Goal: Information Seeking & Learning: Learn about a topic

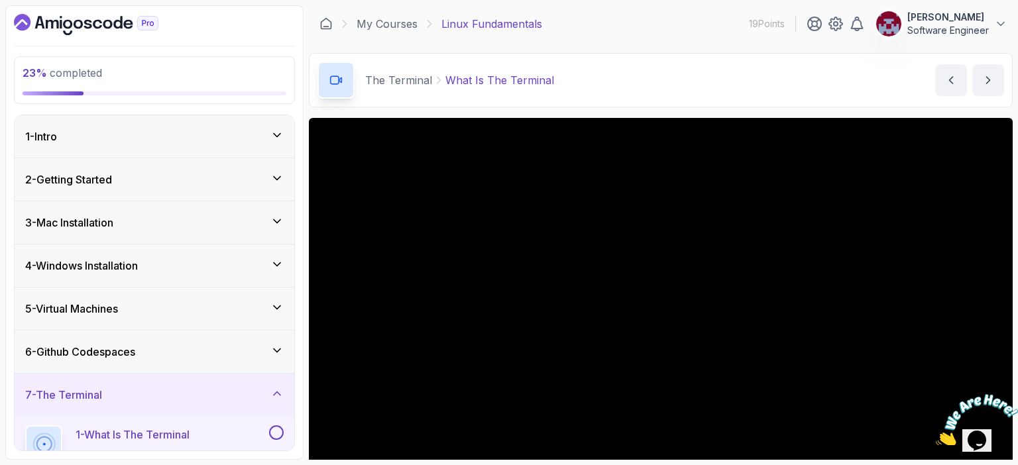
scroll to position [96, 0]
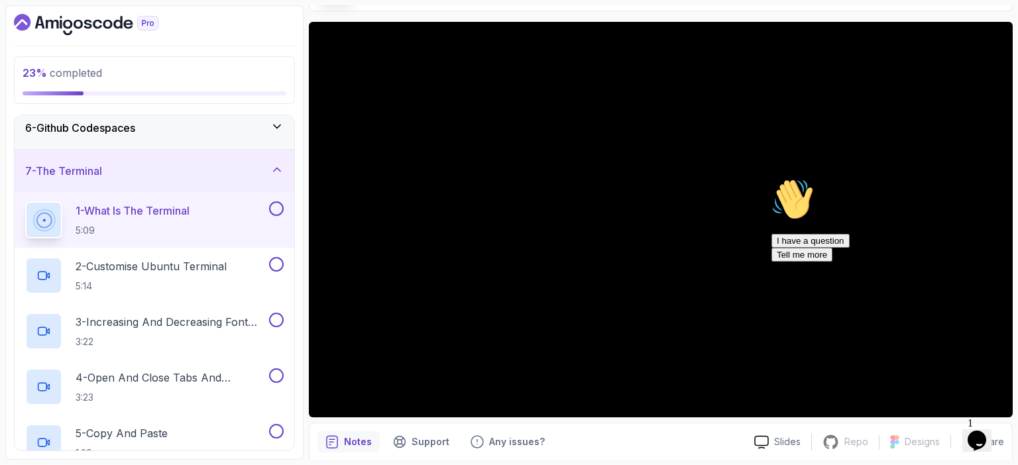
click at [771, 178] on icon "Chat attention grabber" at bounding box center [771, 178] width 0 height 0
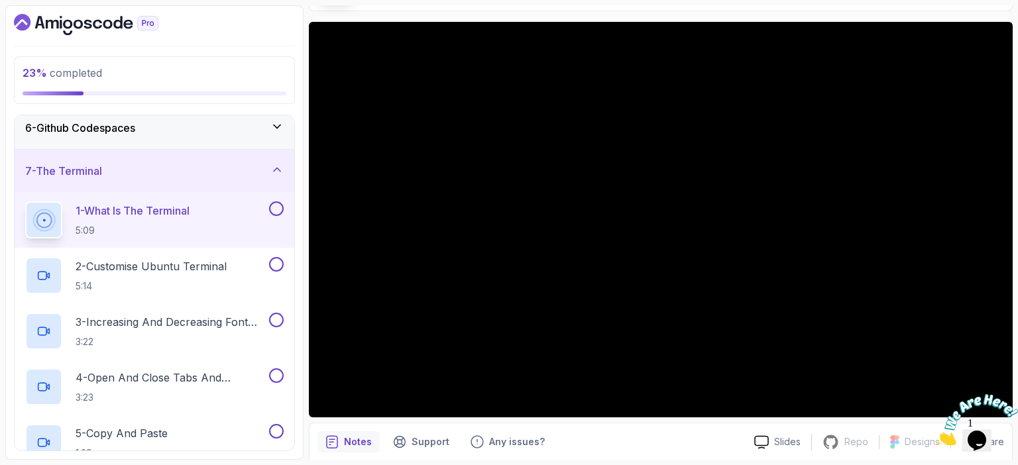
click at [1008, 391] on icon "Close" at bounding box center [1009, 388] width 12 height 12
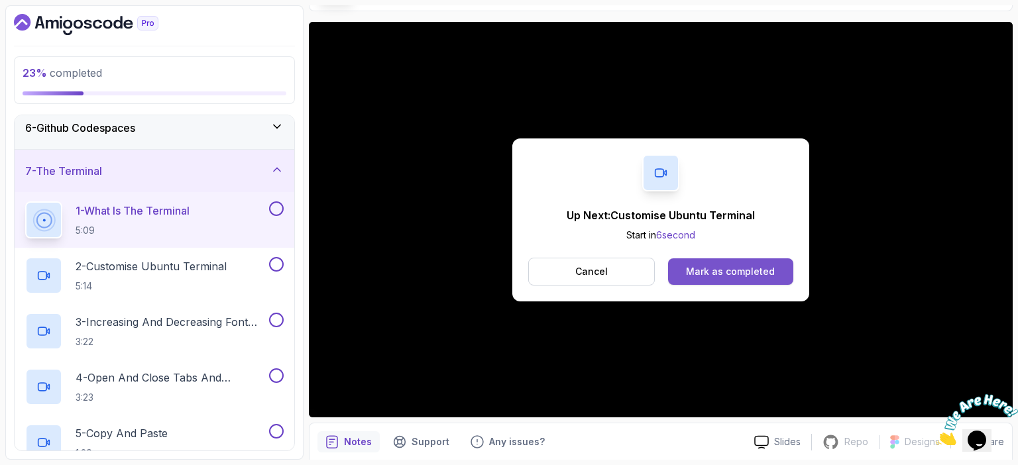
click at [743, 266] on div "Mark as completed" at bounding box center [730, 271] width 89 height 13
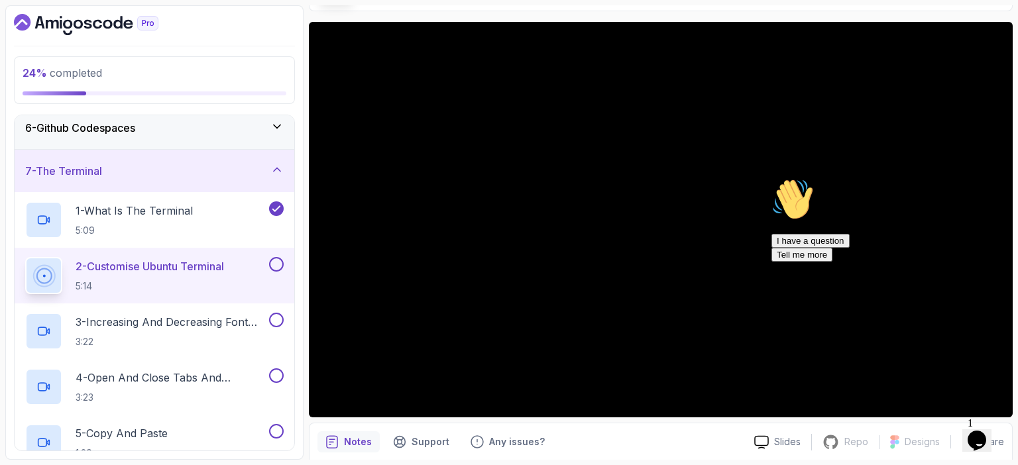
click at [771, 178] on icon "Chat attention grabber" at bounding box center [771, 178] width 0 height 0
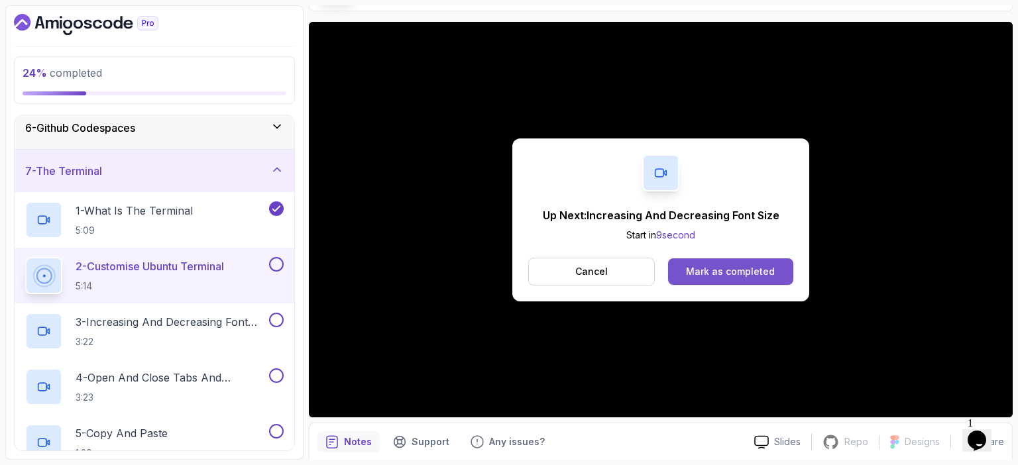
click at [722, 268] on div "Mark as completed" at bounding box center [730, 271] width 89 height 13
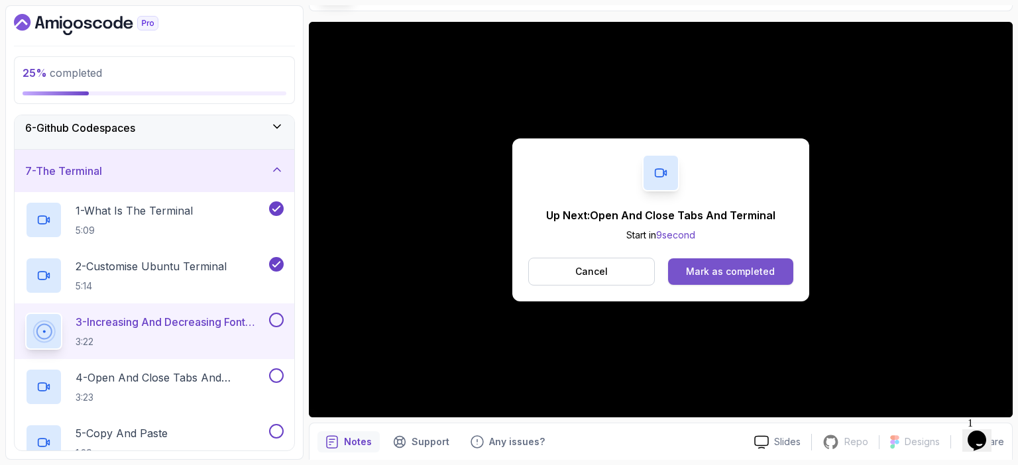
click at [764, 270] on div "Mark as completed" at bounding box center [730, 271] width 89 height 13
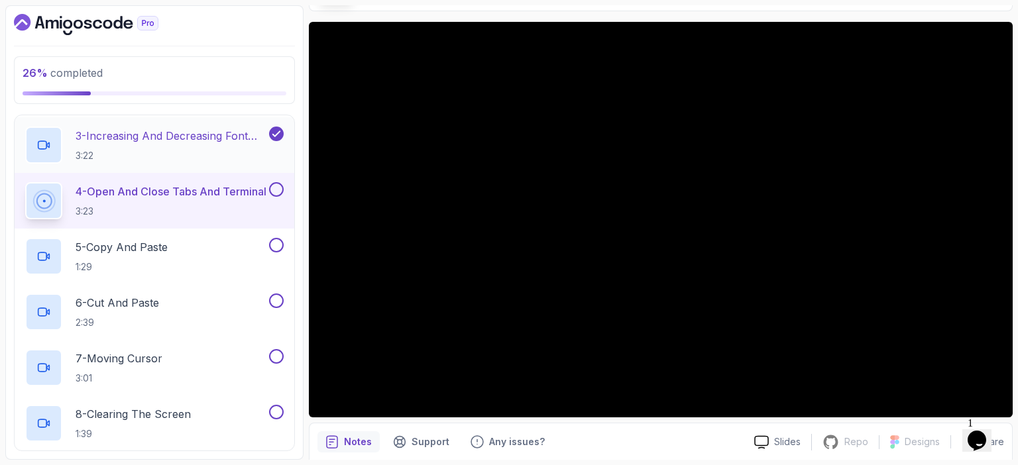
scroll to position [406, 0]
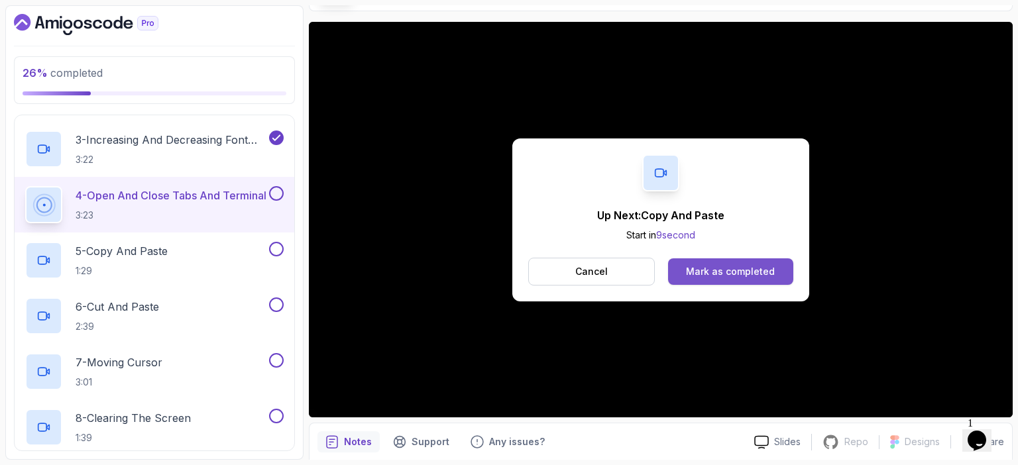
click at [731, 265] on div "Mark as completed" at bounding box center [730, 271] width 89 height 13
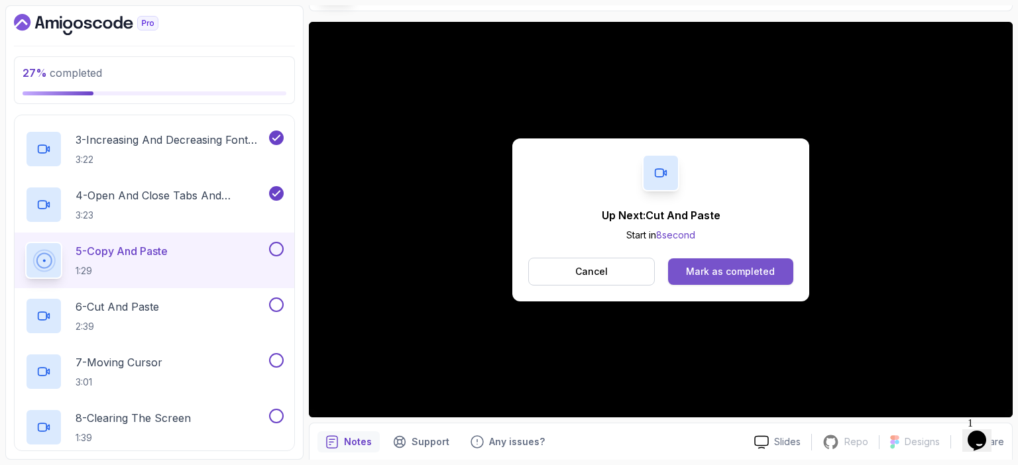
click at [719, 265] on div "Mark as completed" at bounding box center [730, 271] width 89 height 13
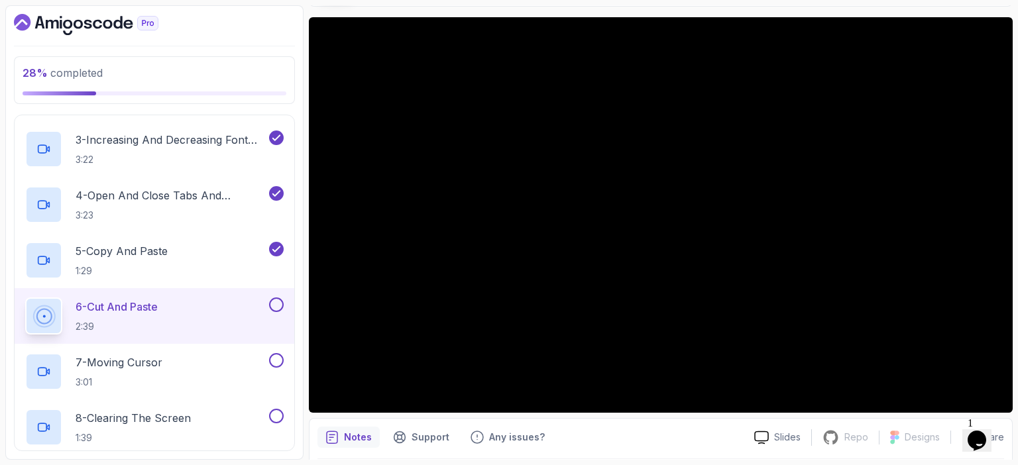
scroll to position [102, 0]
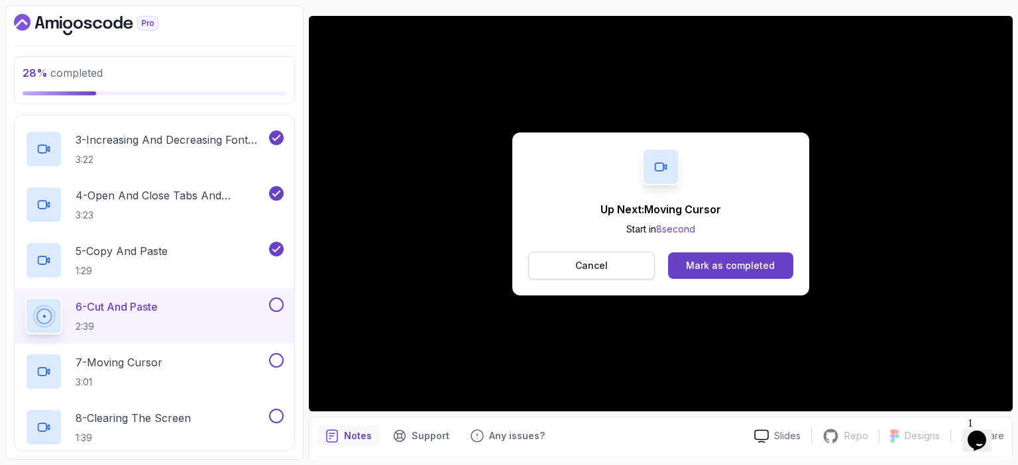
click at [602, 265] on p "Cancel" at bounding box center [591, 265] width 32 height 13
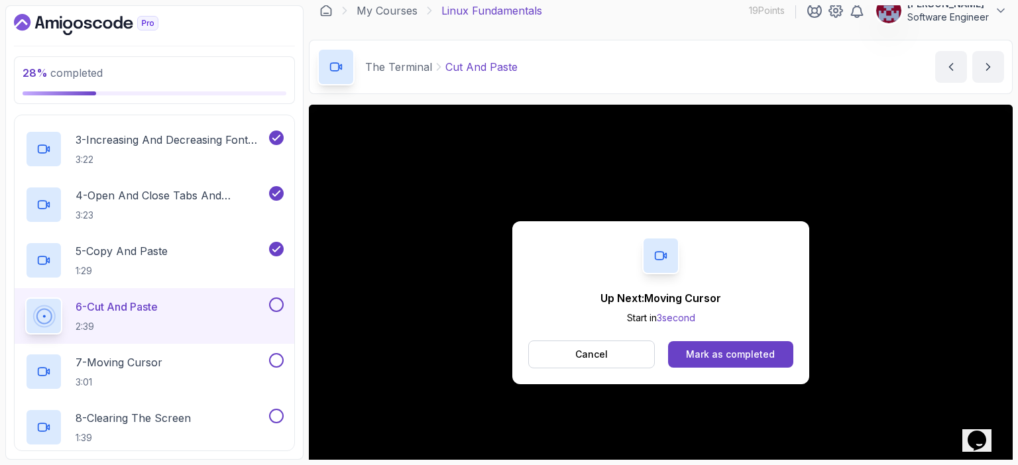
scroll to position [0, 0]
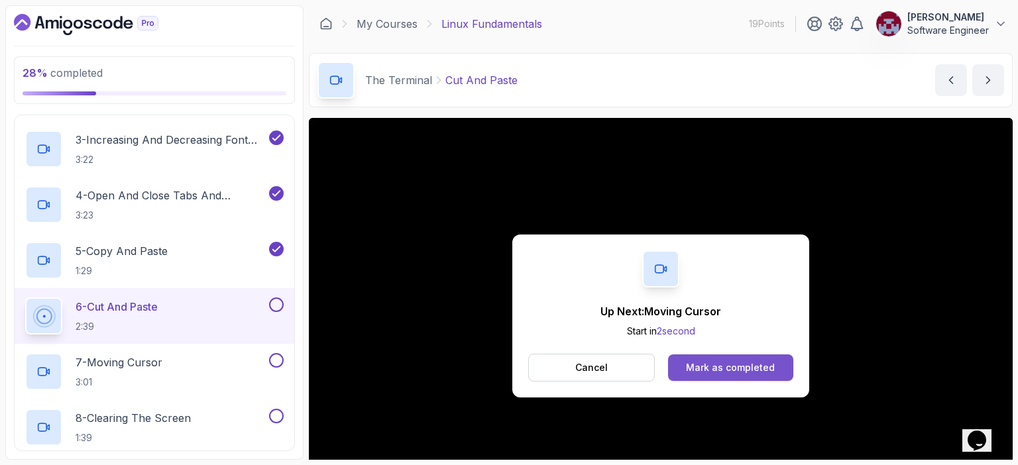
click at [742, 364] on div "Mark as completed" at bounding box center [730, 367] width 89 height 13
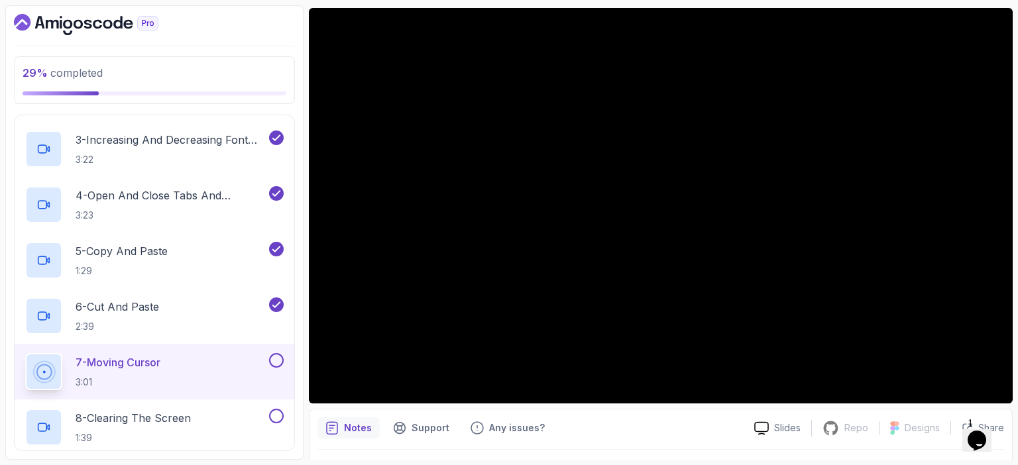
scroll to position [111, 0]
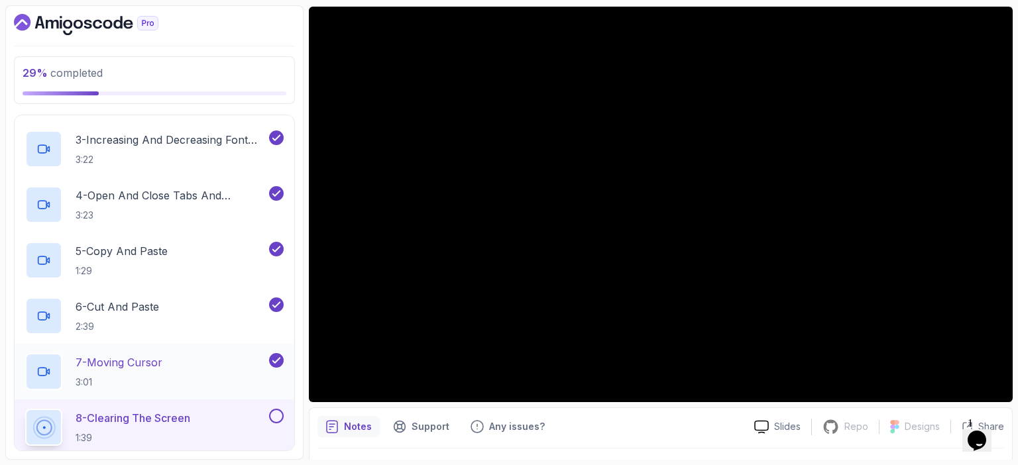
click at [185, 358] on div "7 - Moving Cursor 3:01" at bounding box center [145, 371] width 241 height 37
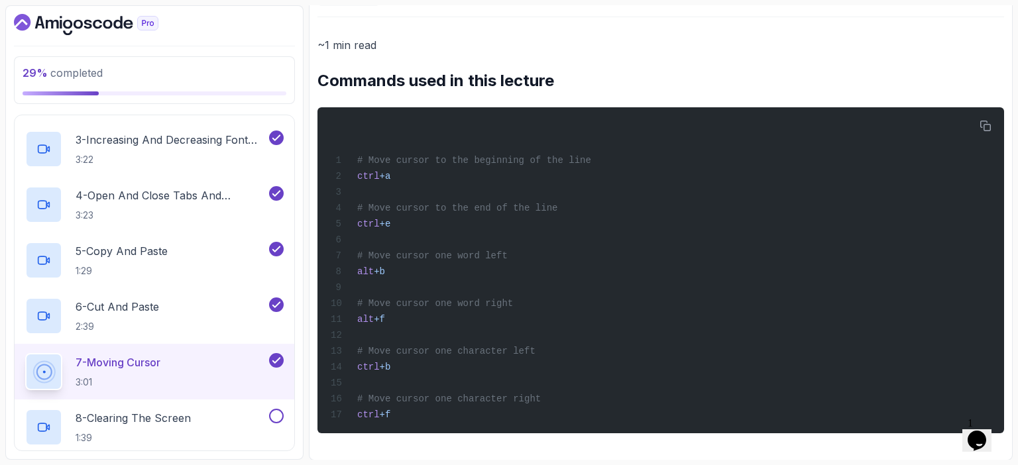
scroll to position [543, 0]
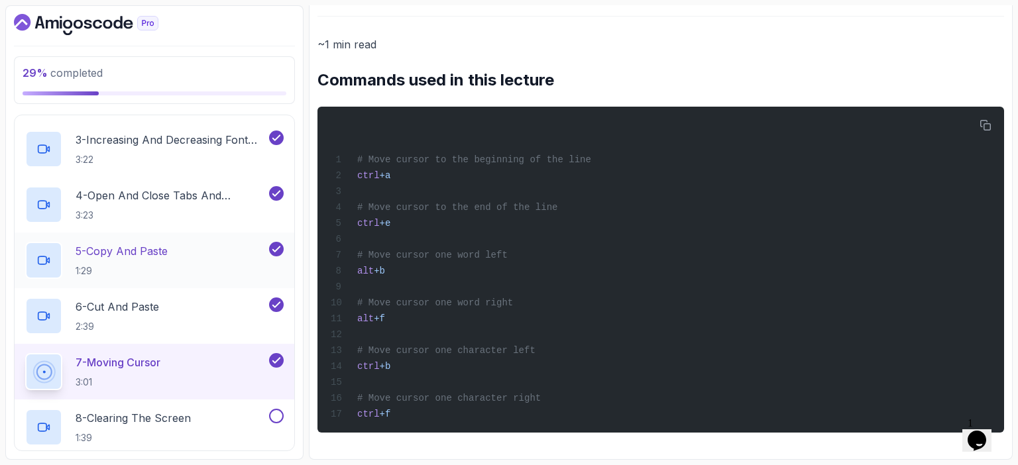
click at [178, 256] on div "5 - Copy And Paste 1:29" at bounding box center [145, 260] width 241 height 37
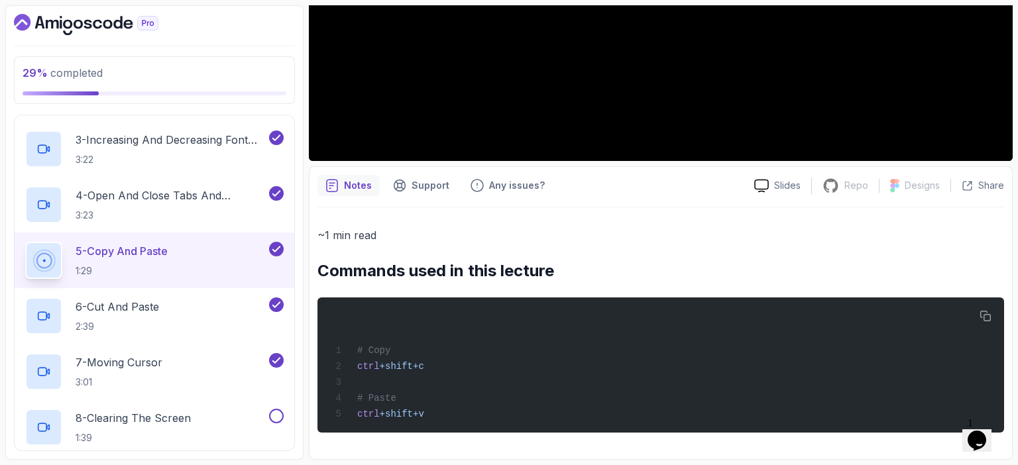
scroll to position [352, 0]
click at [986, 311] on icon "button" at bounding box center [985, 316] width 11 height 11
click at [188, 301] on div "6 - Cut And Paste 2:39" at bounding box center [145, 315] width 241 height 37
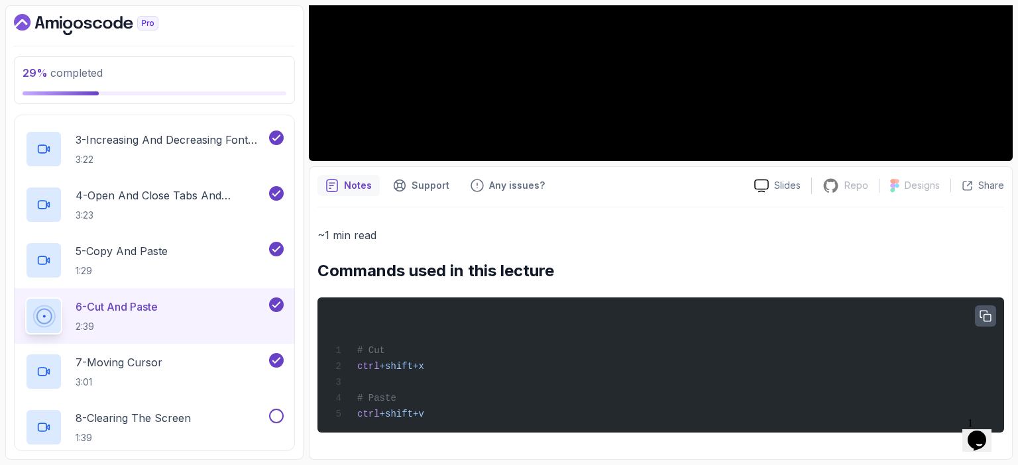
click at [991, 324] on button "button" at bounding box center [985, 315] width 21 height 21
click at [180, 365] on div "7 - Moving Cursor 3:01" at bounding box center [145, 371] width 241 height 37
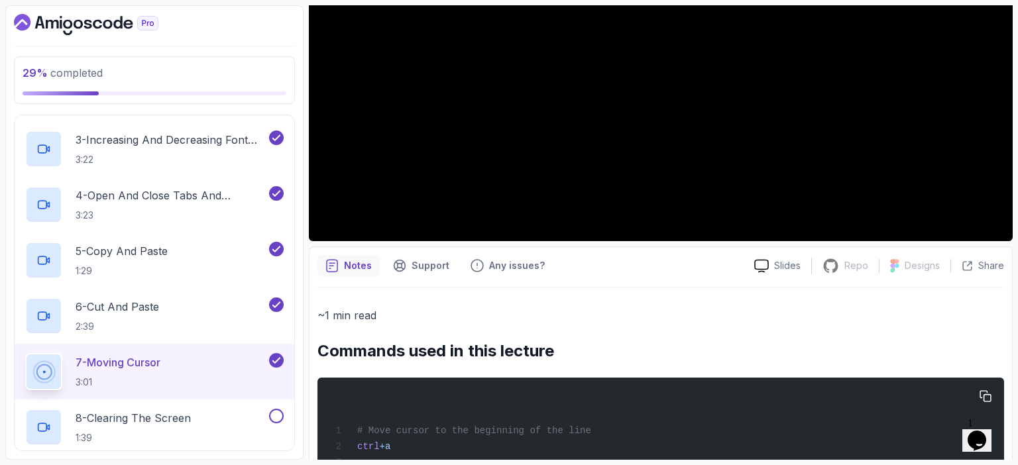
scroll to position [272, 0]
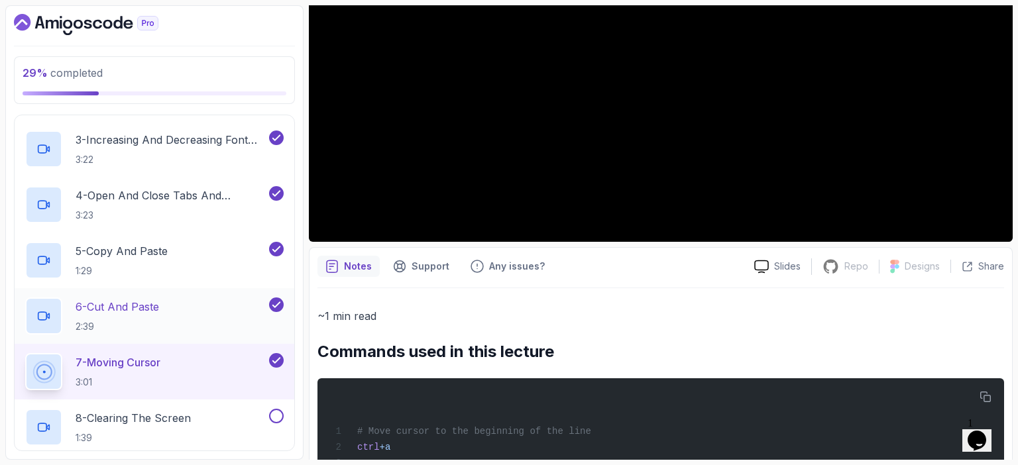
click at [138, 311] on p "6 - Cut And Paste" at bounding box center [117, 307] width 83 height 16
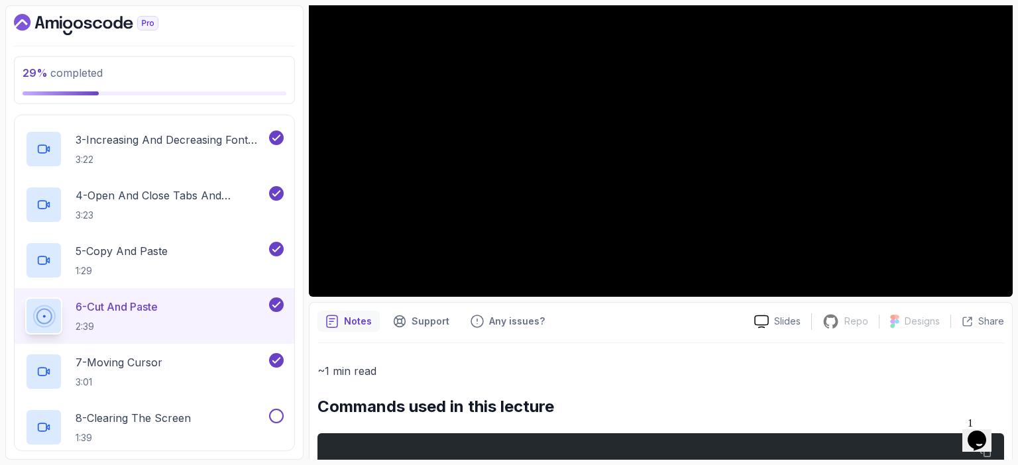
scroll to position [217, 0]
click at [348, 321] on p "Notes" at bounding box center [358, 321] width 28 height 13
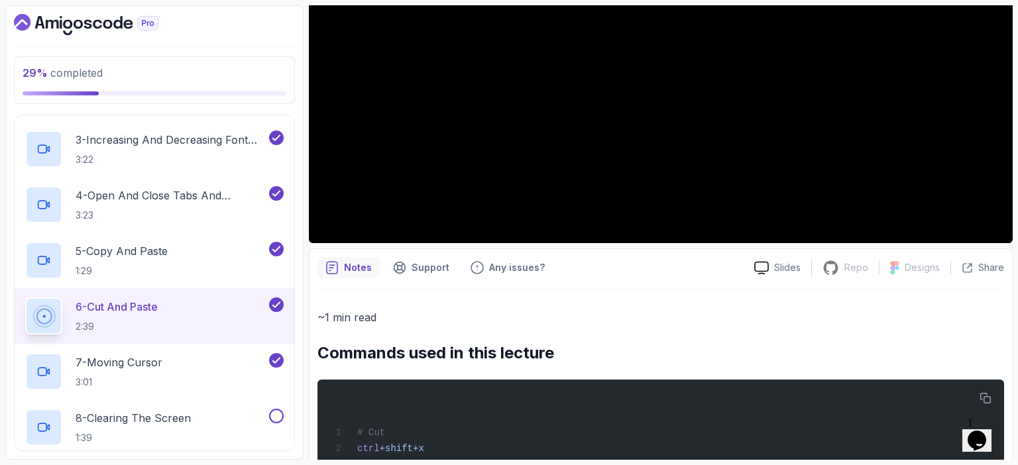
scroll to position [272, 0]
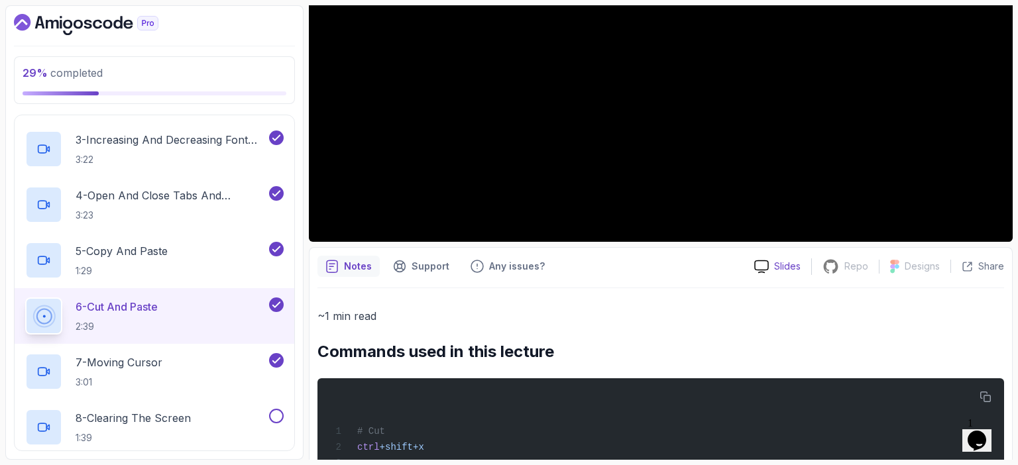
click at [784, 266] on p "Slides" at bounding box center [787, 266] width 26 height 13
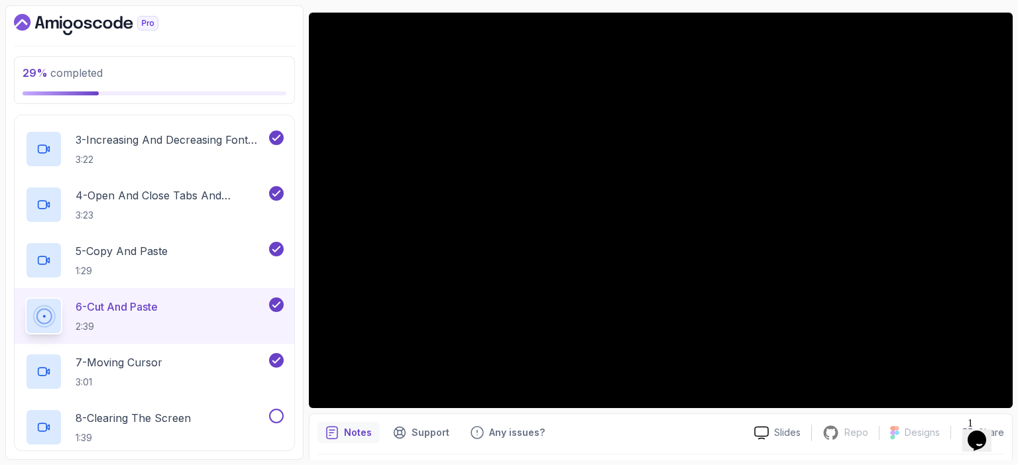
scroll to position [105, 0]
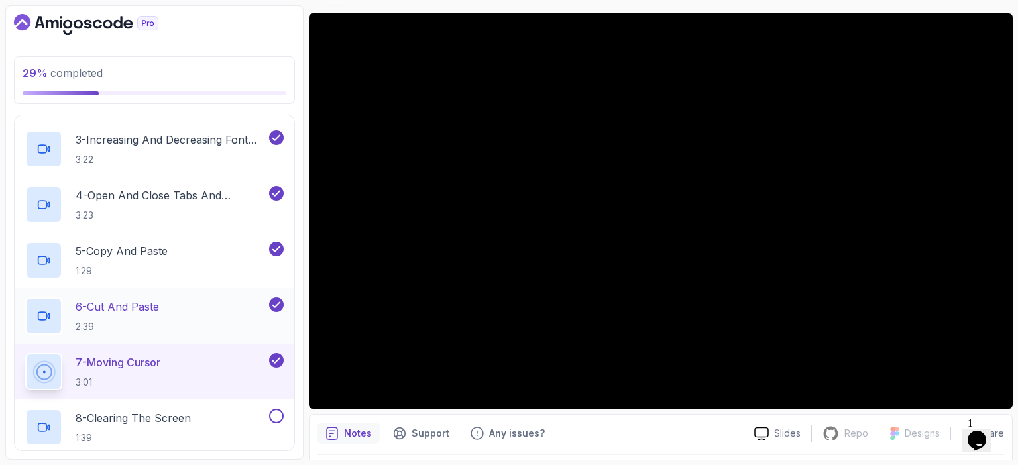
click at [182, 305] on div "6 - Cut And Paste 2:39" at bounding box center [145, 315] width 241 height 37
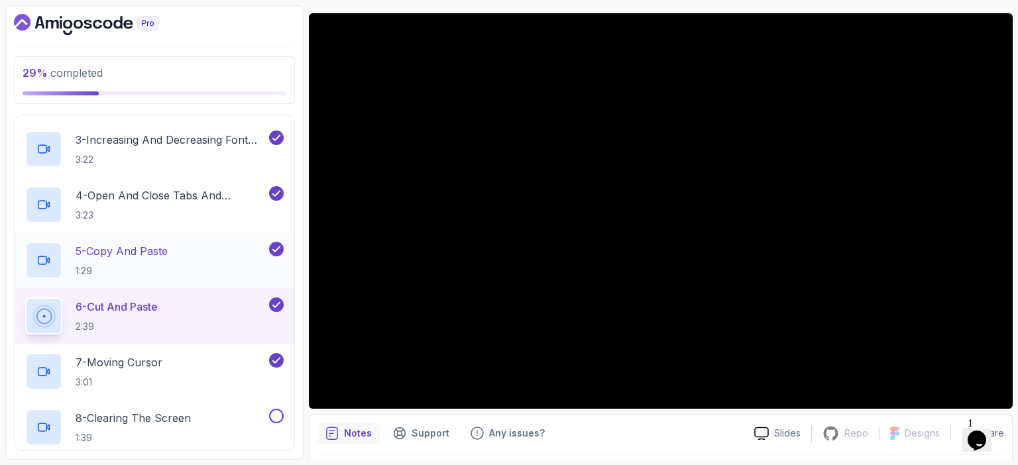
click at [25, 297] on button "6 - Cut And Paste 2:39" at bounding box center [154, 315] width 258 height 37
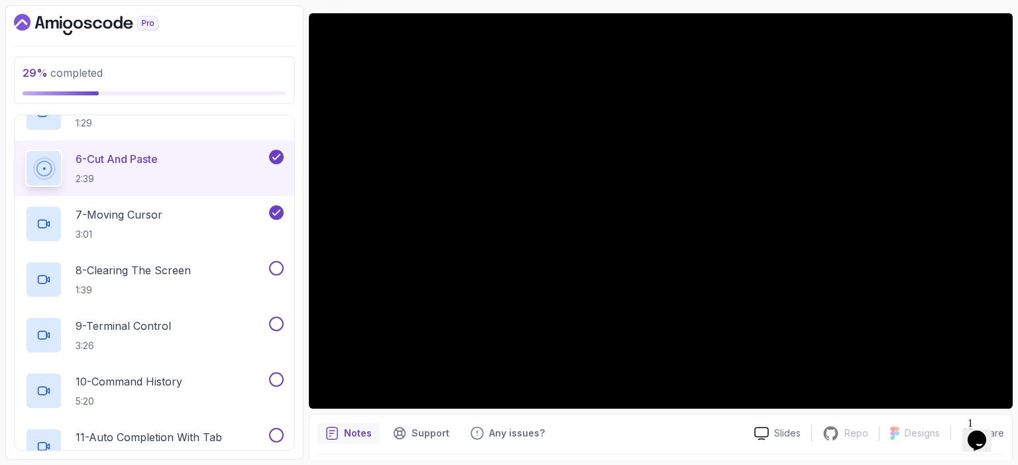
scroll to position [509, 0]
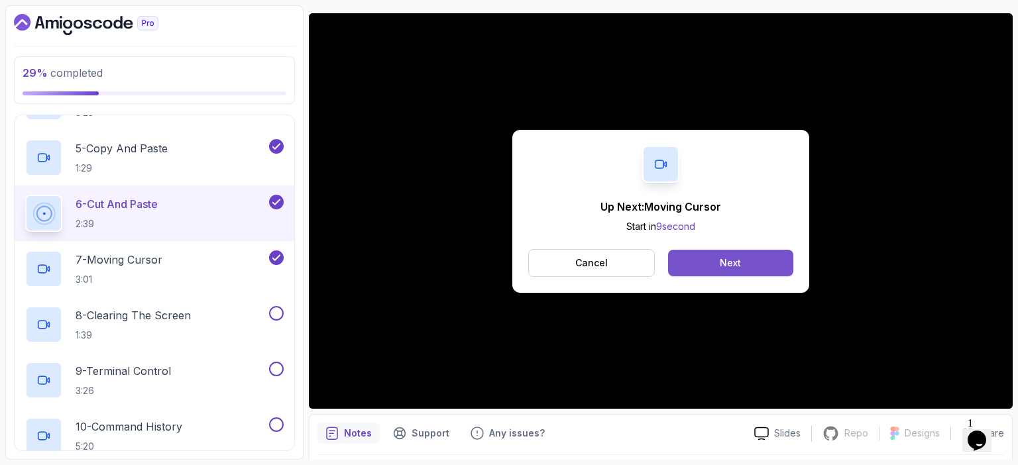
click at [725, 256] on div "Next" at bounding box center [729, 262] width 21 height 13
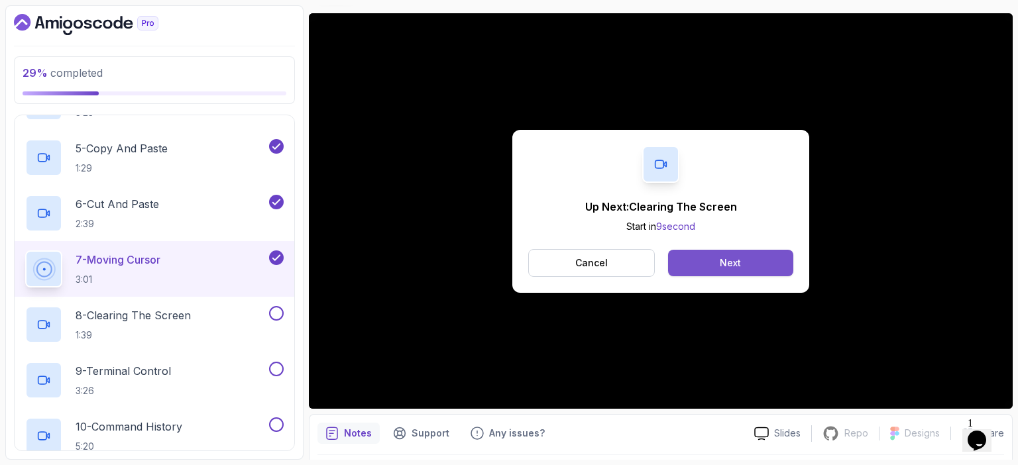
click at [735, 267] on div "Next" at bounding box center [729, 262] width 21 height 13
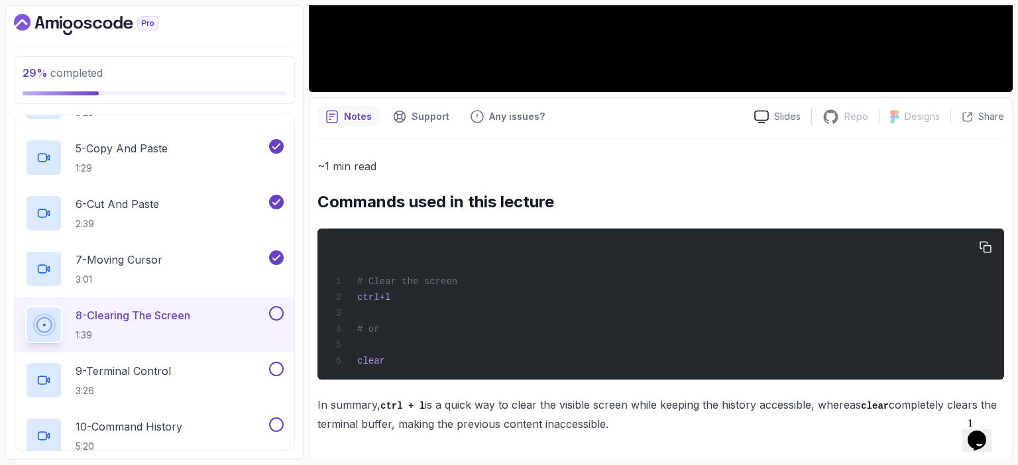
scroll to position [421, 0]
click at [988, 247] on icon "button" at bounding box center [985, 248] width 12 height 12
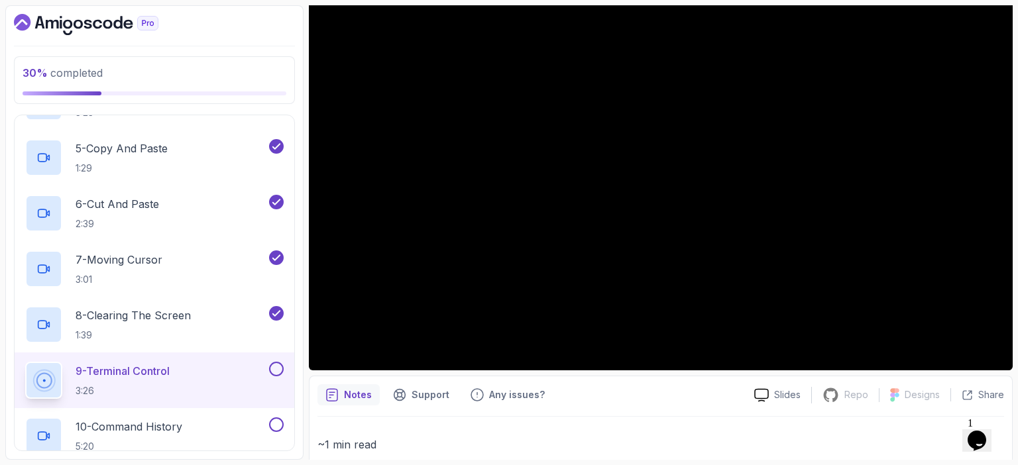
scroll to position [132, 0]
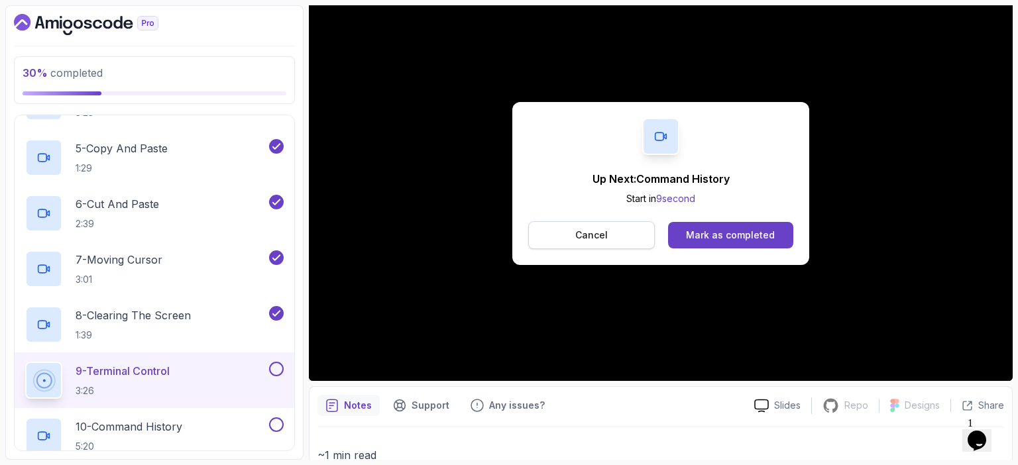
click at [629, 235] on button "Cancel" at bounding box center [591, 235] width 127 height 28
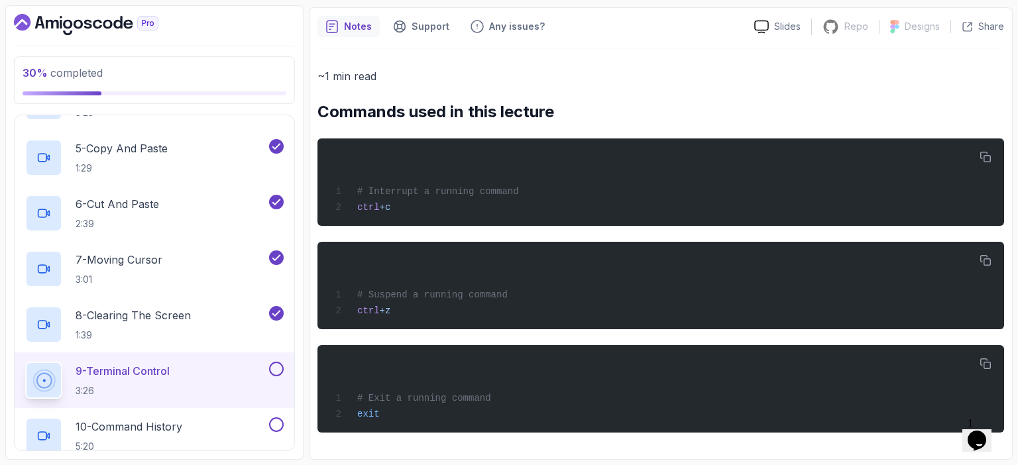
scroll to position [510, 0]
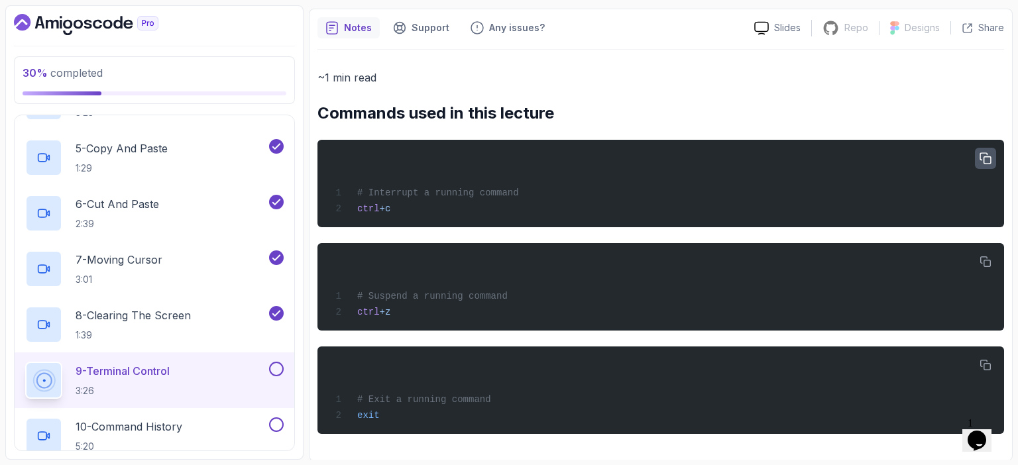
click at [985, 155] on icon "button" at bounding box center [985, 159] width 12 height 12
click at [990, 256] on icon "button" at bounding box center [985, 262] width 12 height 12
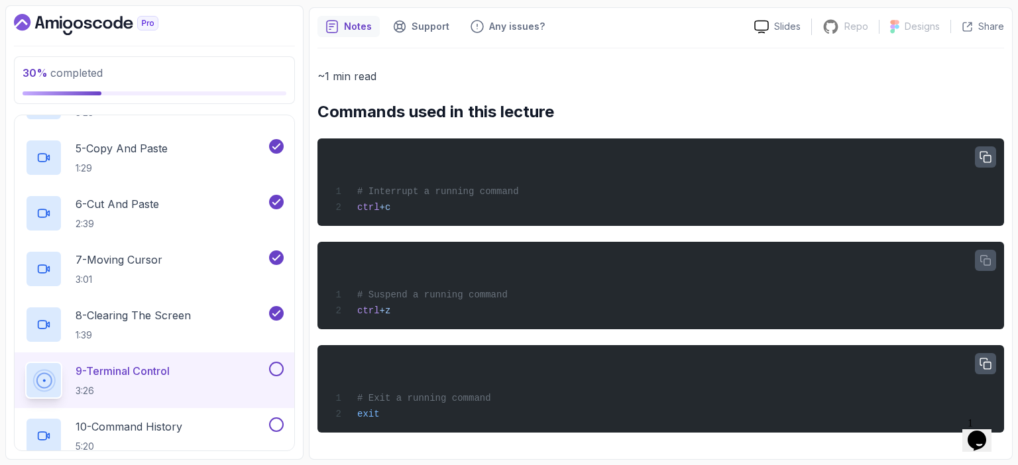
click at [984, 360] on icon "button" at bounding box center [985, 364] width 12 height 12
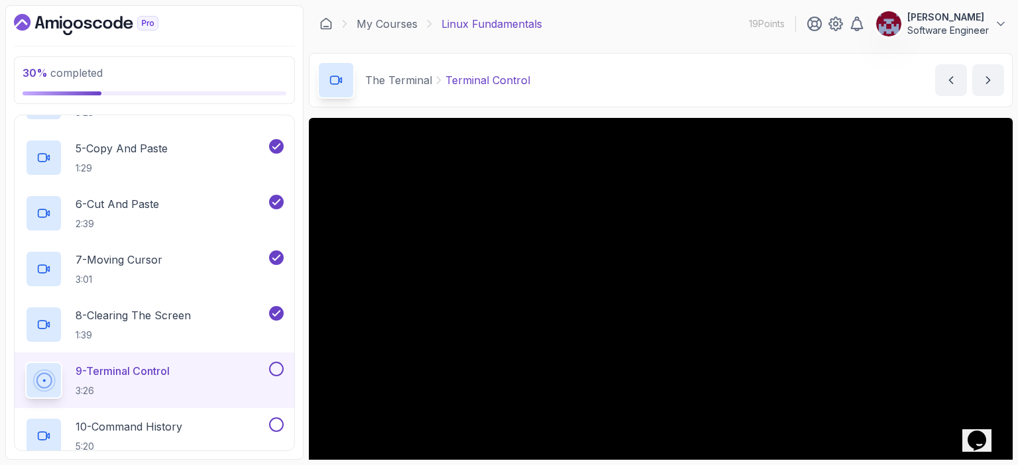
click at [194, 373] on div "9 - Terminal Control 3:26" at bounding box center [145, 380] width 241 height 37
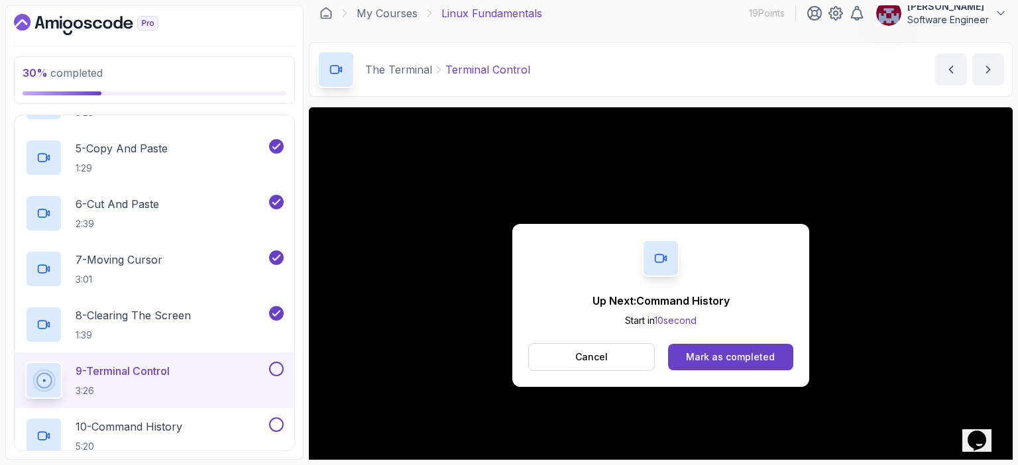
scroll to position [1, 0]
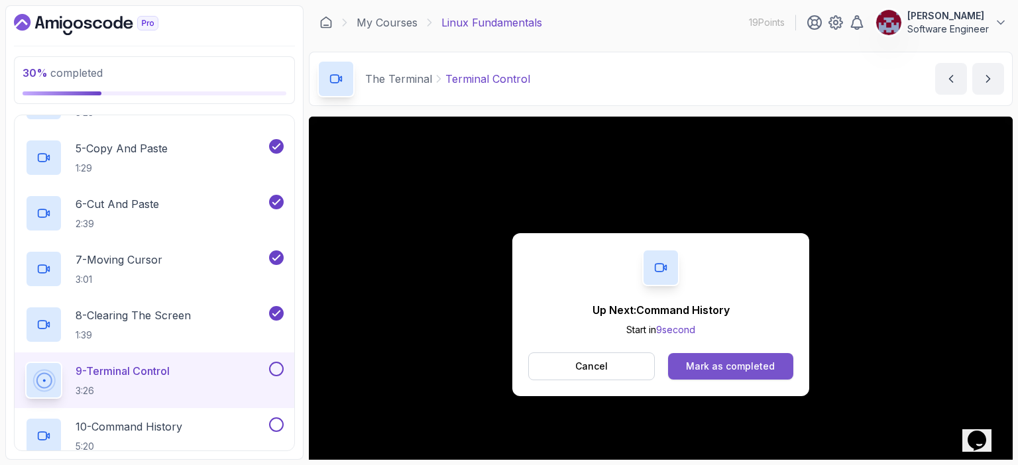
click at [717, 362] on div "Mark as completed" at bounding box center [730, 366] width 89 height 13
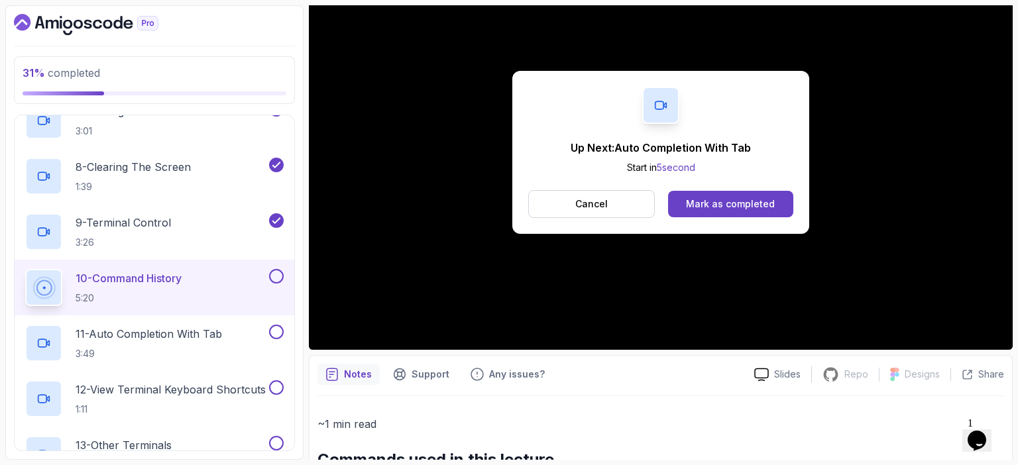
scroll to position [151, 0]
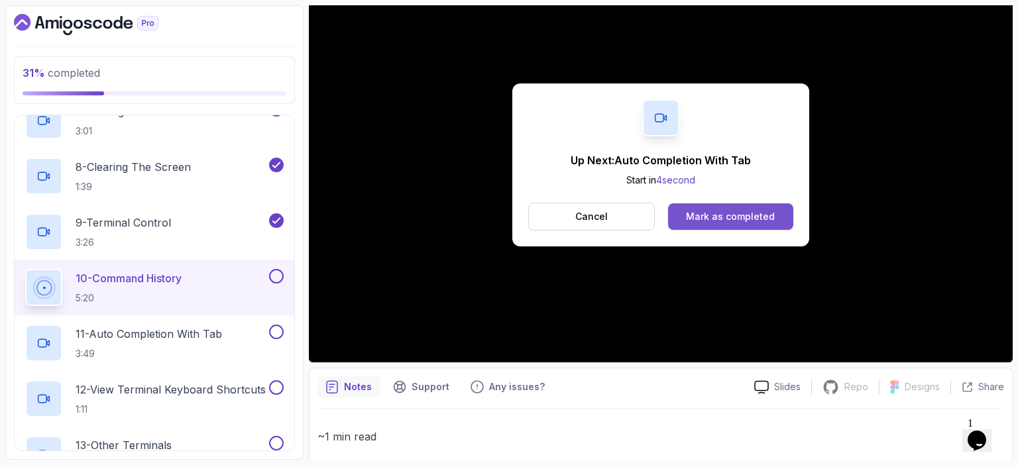
click at [726, 213] on div "Mark as completed" at bounding box center [730, 216] width 89 height 13
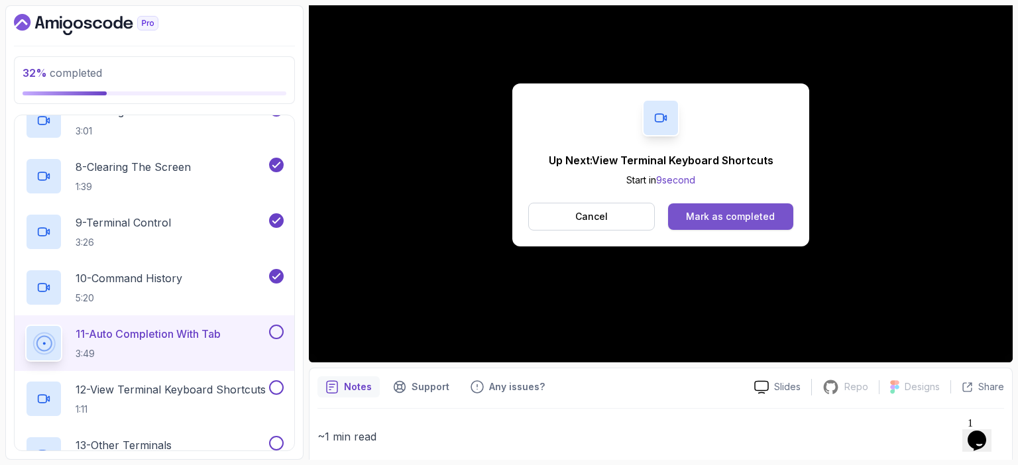
click at [716, 221] on div "Mark as completed" at bounding box center [730, 216] width 89 height 13
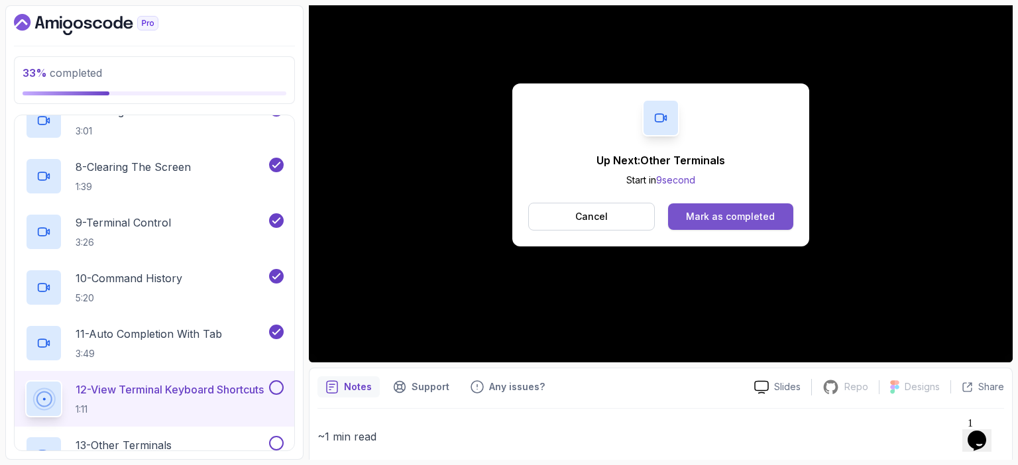
click at [715, 218] on div "Mark as completed" at bounding box center [730, 216] width 89 height 13
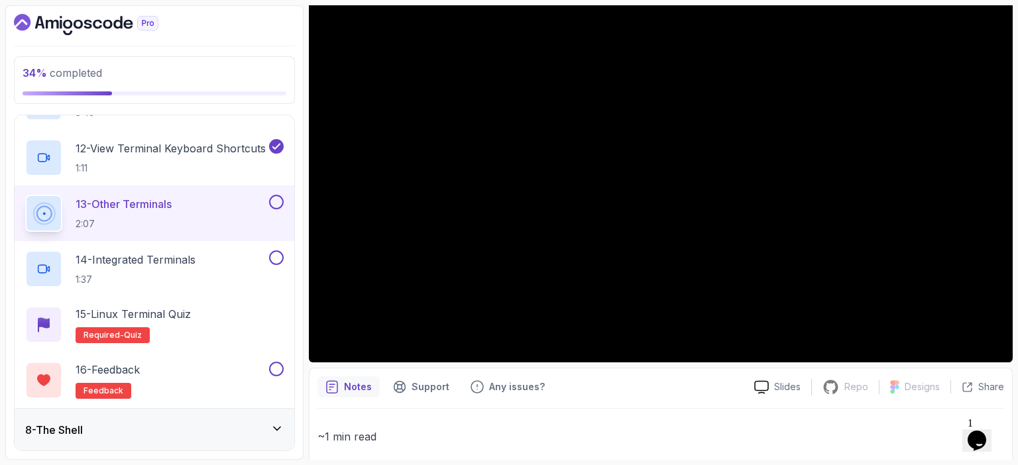
scroll to position [898, 0]
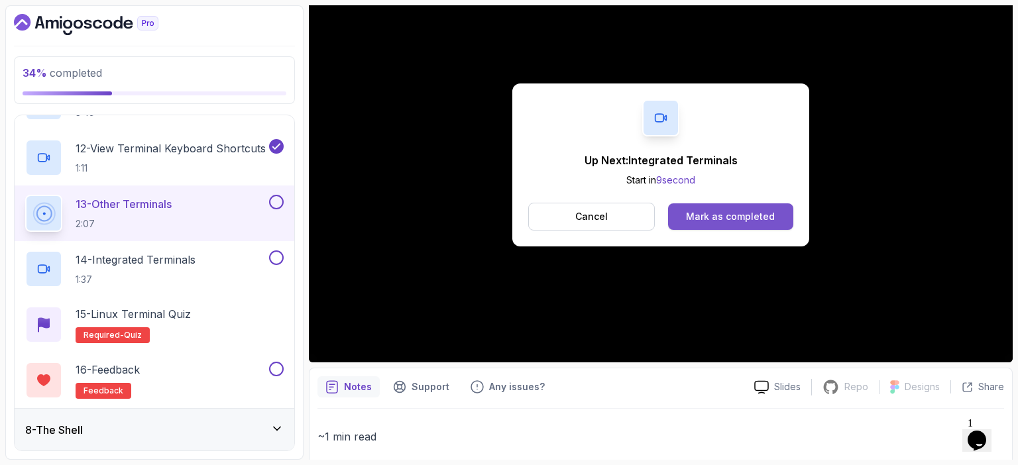
click at [743, 213] on div "Mark as completed" at bounding box center [730, 216] width 89 height 13
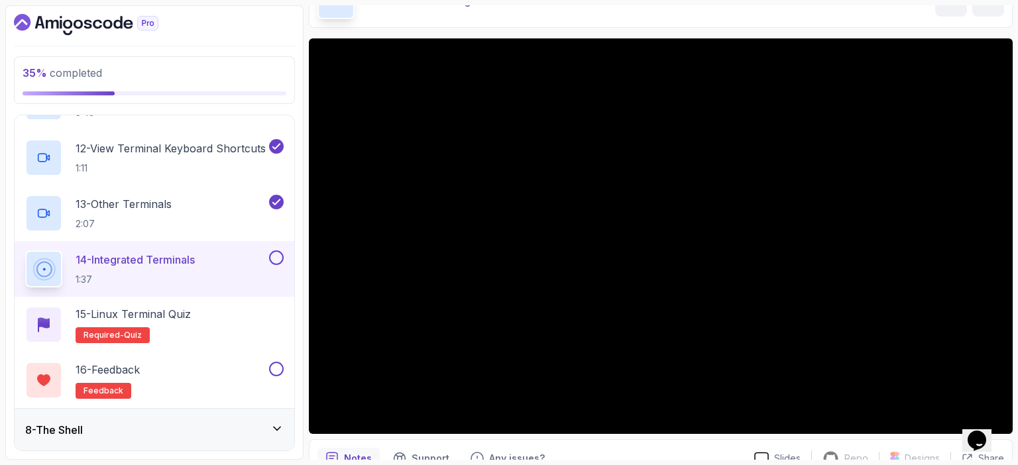
scroll to position [81, 0]
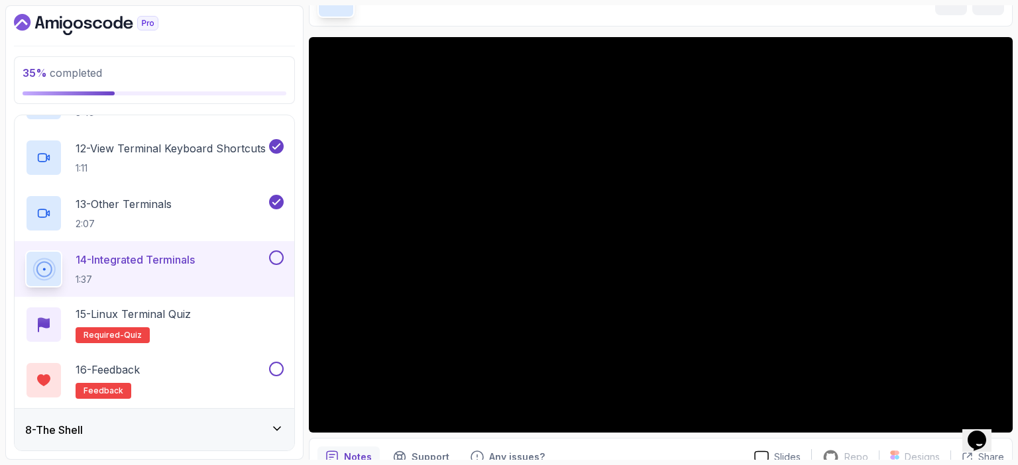
click at [709, 447] on div "Notes Support Any issues?" at bounding box center [530, 457] width 426 height 21
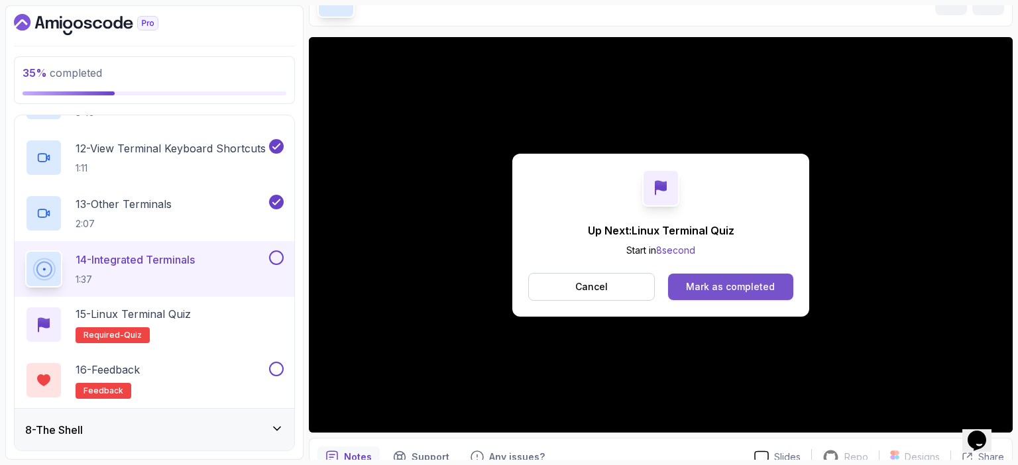
click at [756, 289] on div "Mark as completed" at bounding box center [730, 286] width 89 height 13
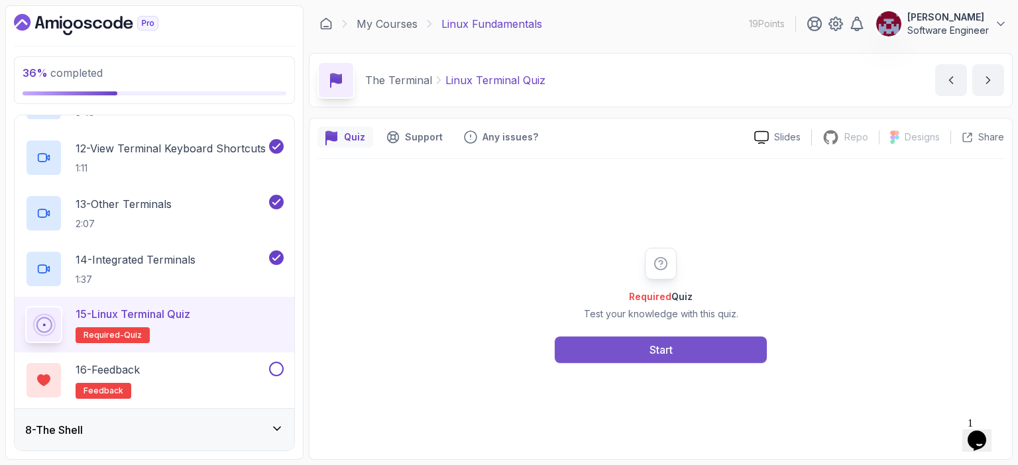
click at [670, 353] on div "Start" at bounding box center [660, 350] width 23 height 16
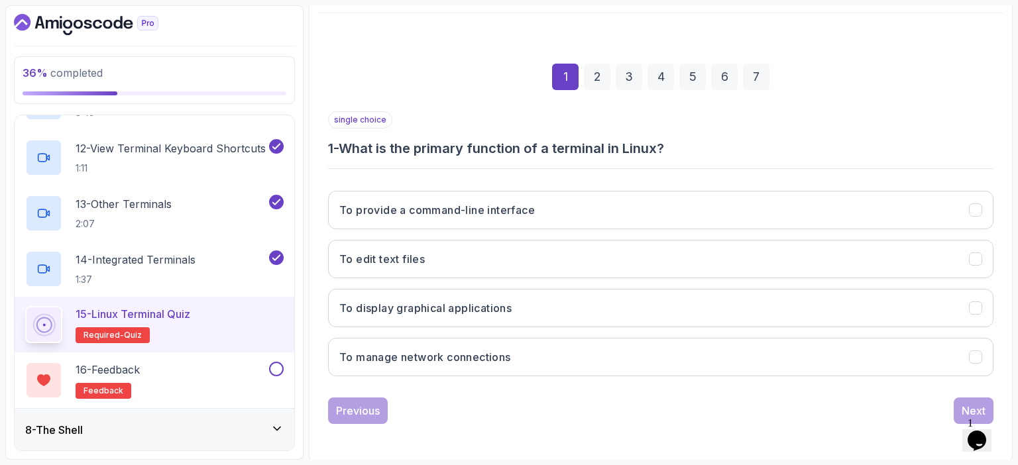
scroll to position [146, 0]
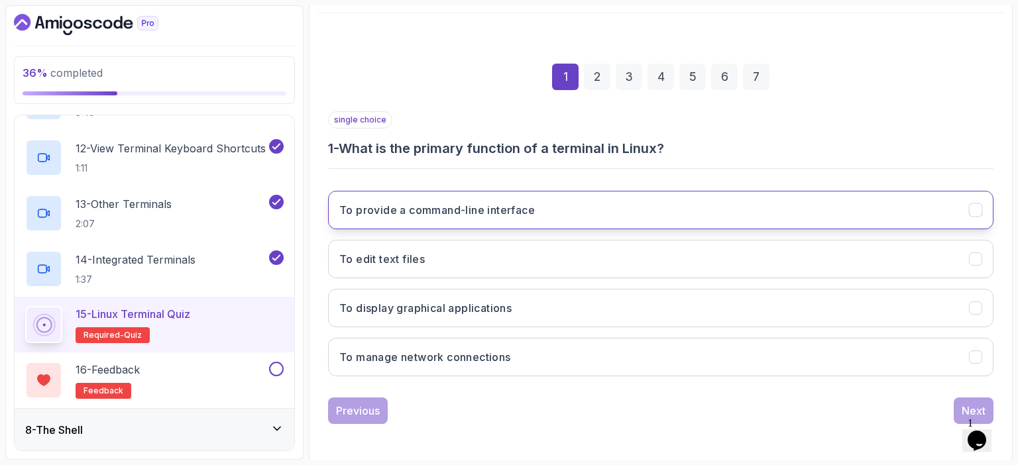
click at [509, 213] on h3 "To provide a command-line interface" at bounding box center [436, 210] width 195 height 16
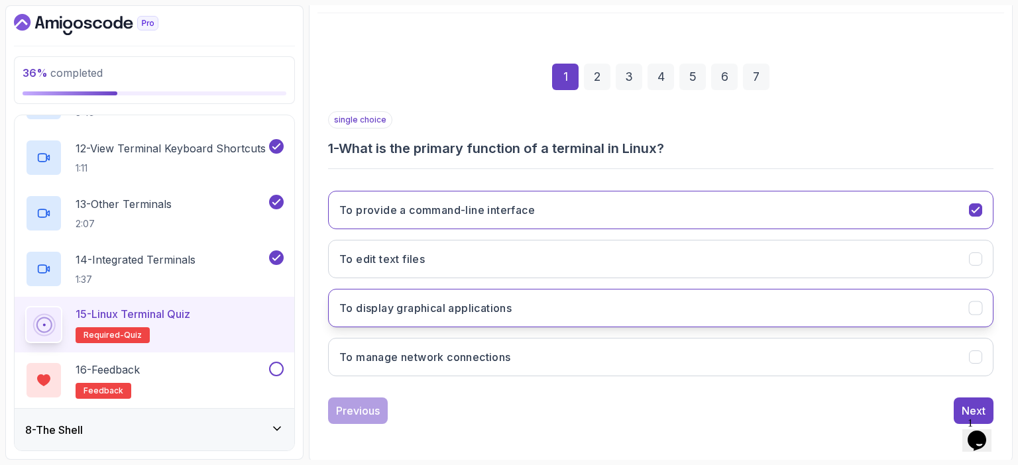
click at [949, 303] on button "To display graphical applications" at bounding box center [660, 308] width 665 height 38
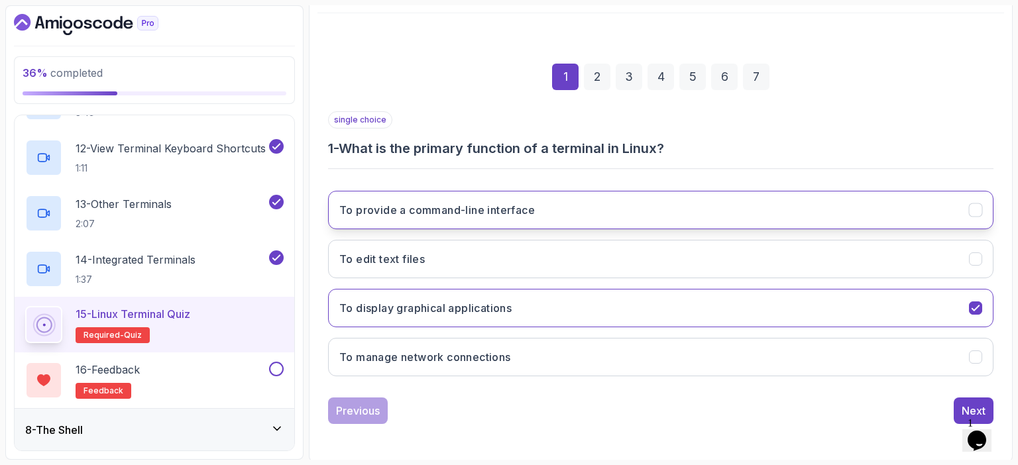
click at [943, 211] on button "To provide a command-line interface" at bounding box center [660, 210] width 665 height 38
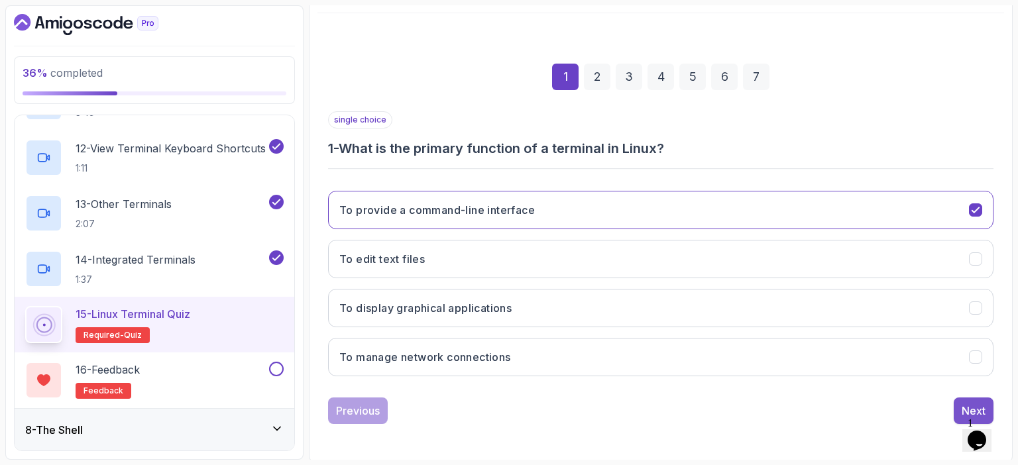
click at [963, 403] on div "Next" at bounding box center [973, 411] width 24 height 16
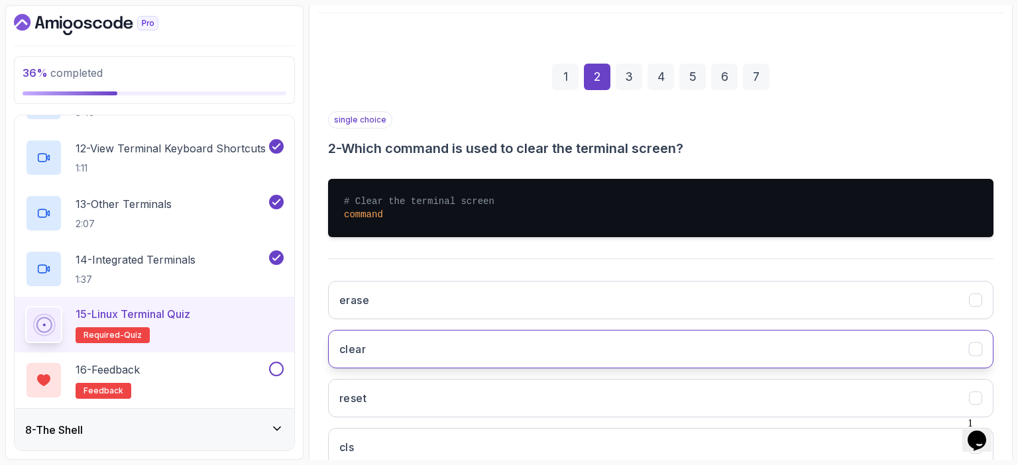
click at [525, 345] on button "clear" at bounding box center [660, 349] width 665 height 38
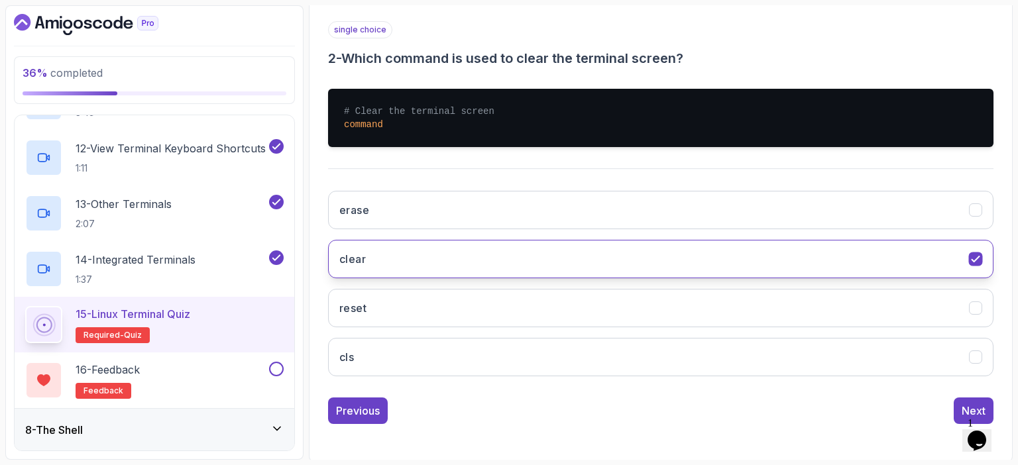
scroll to position [236, 0]
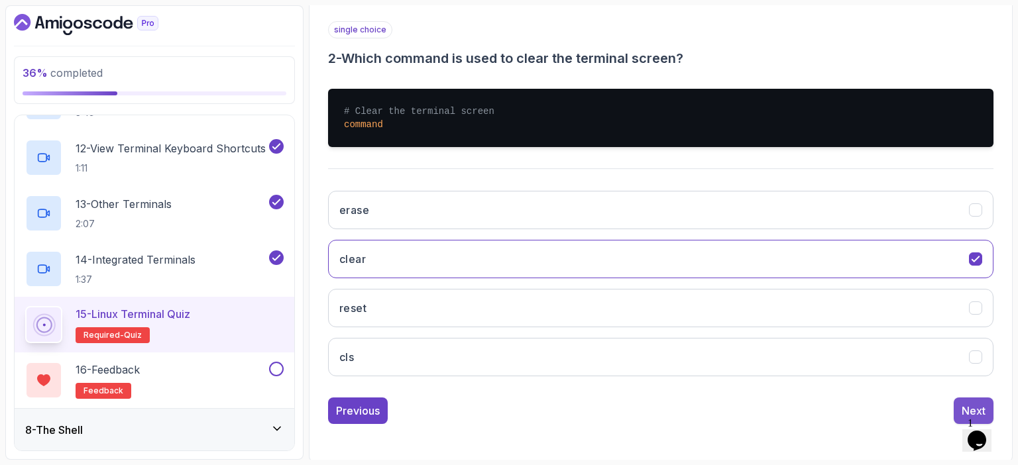
click at [963, 403] on div "Next" at bounding box center [973, 411] width 24 height 16
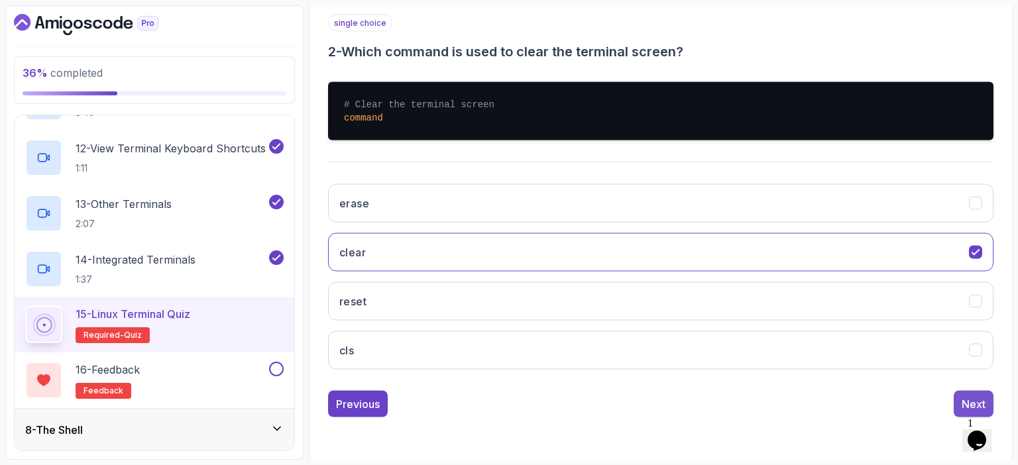
scroll to position [146, 0]
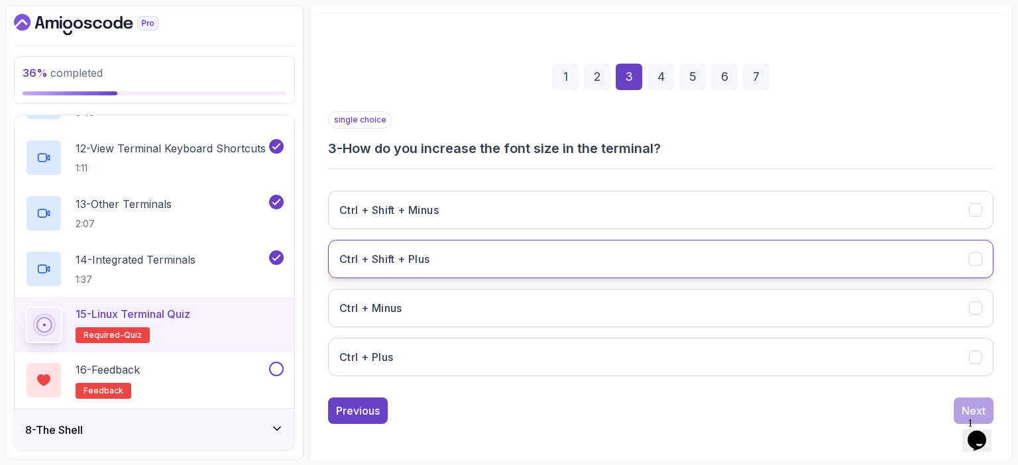
click at [505, 262] on button "Ctrl + Shift + Plus" at bounding box center [660, 259] width 665 height 38
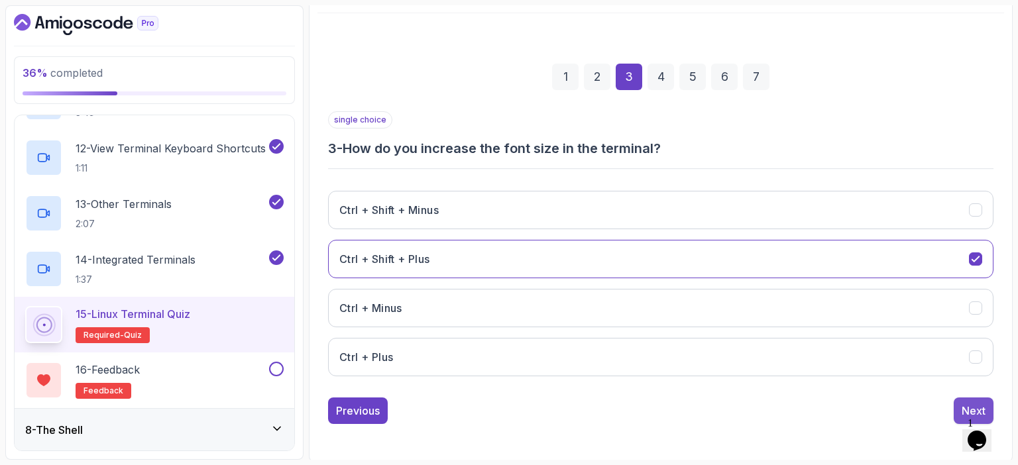
click at [973, 404] on div "Next" at bounding box center [973, 411] width 24 height 16
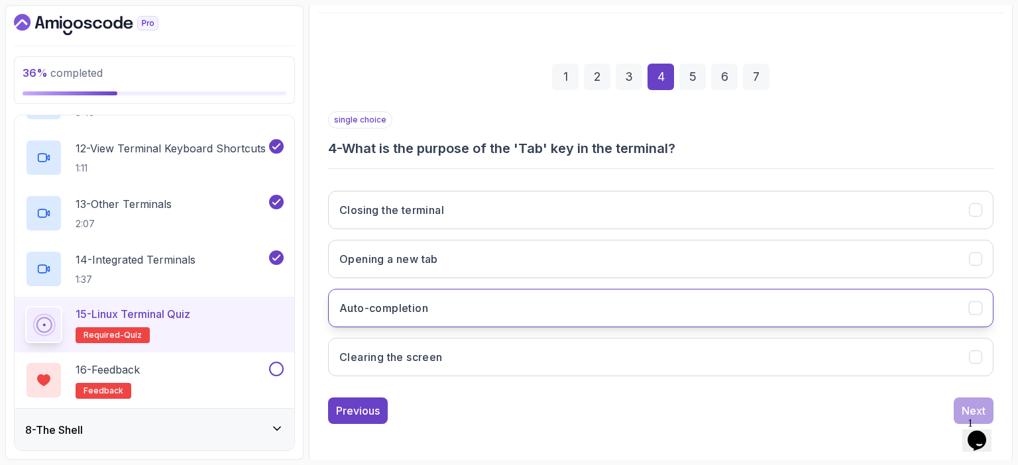
click at [600, 299] on button "Auto-completion" at bounding box center [660, 308] width 665 height 38
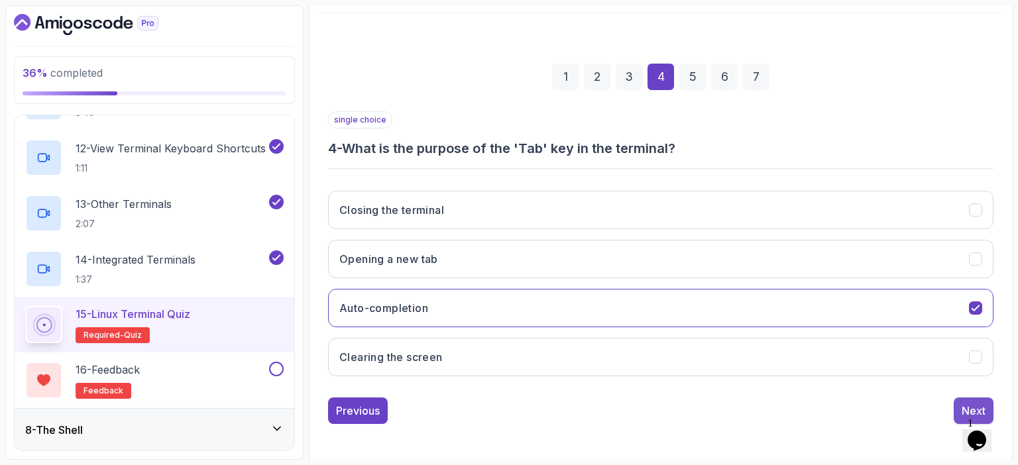
click at [965, 403] on div "Next" at bounding box center [973, 411] width 24 height 16
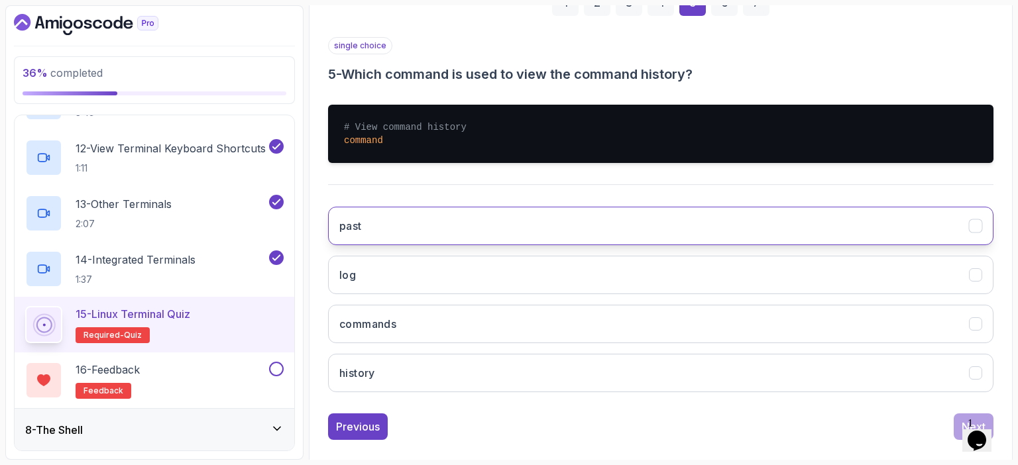
scroll to position [223, 0]
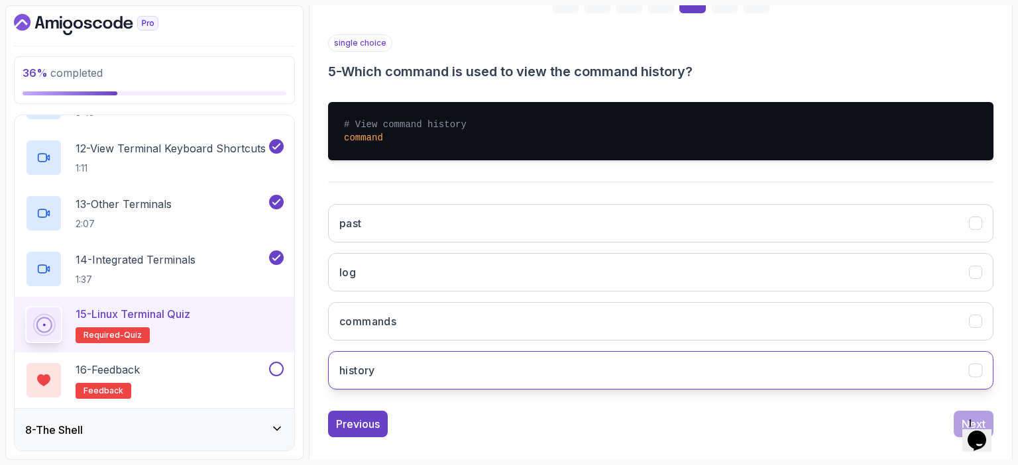
click at [657, 364] on button "history" at bounding box center [660, 370] width 665 height 38
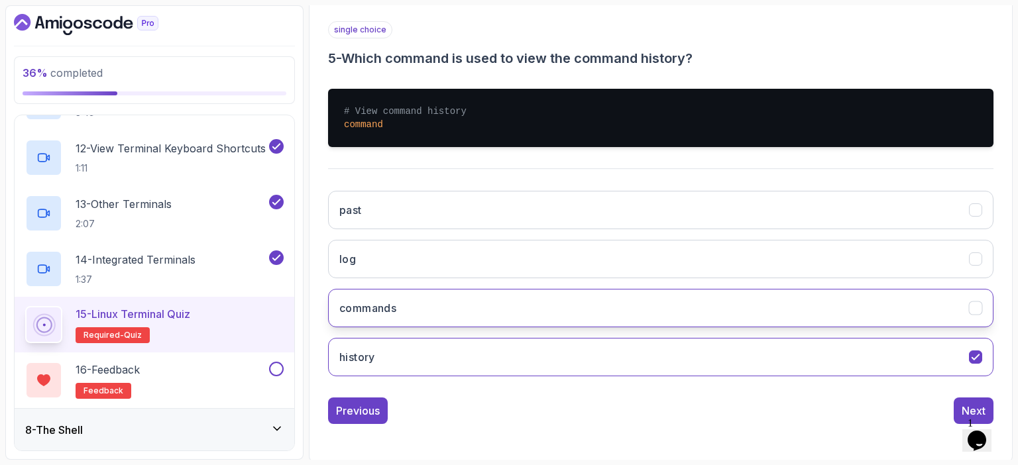
scroll to position [236, 0]
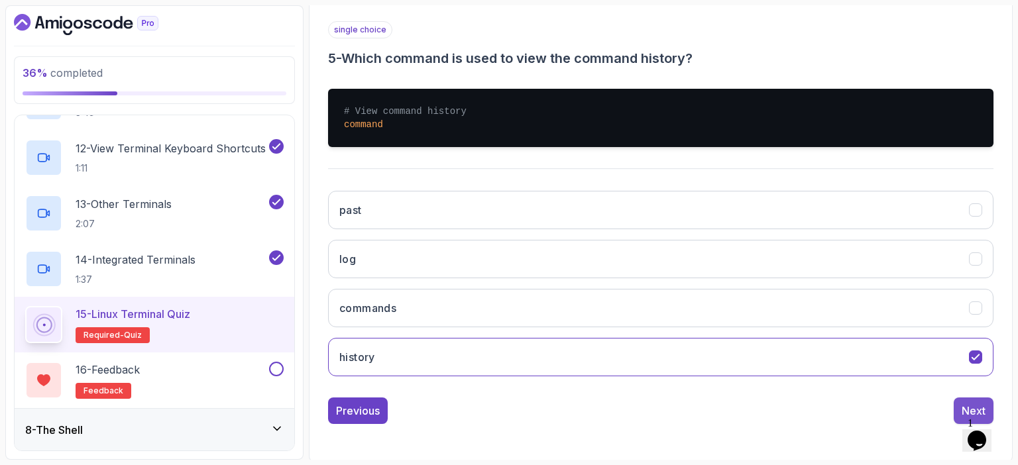
click at [966, 407] on div "Next" at bounding box center [973, 411] width 24 height 16
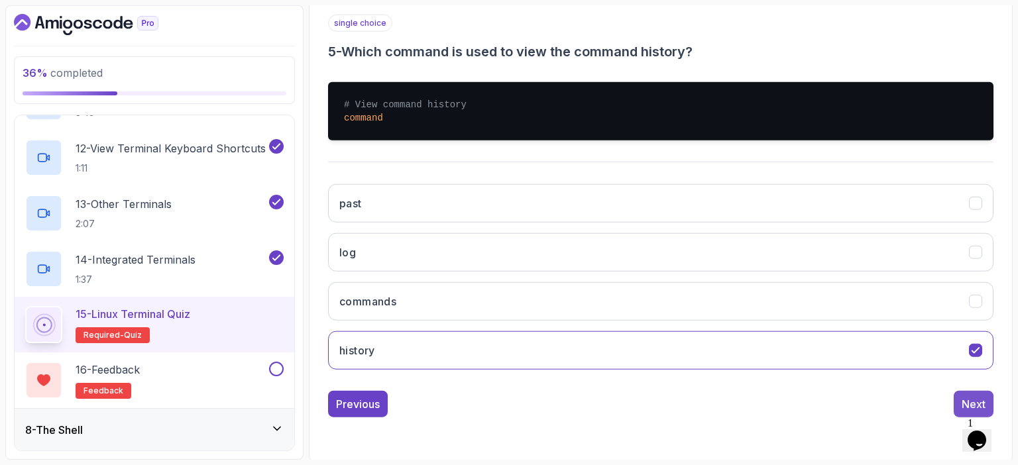
scroll to position [146, 0]
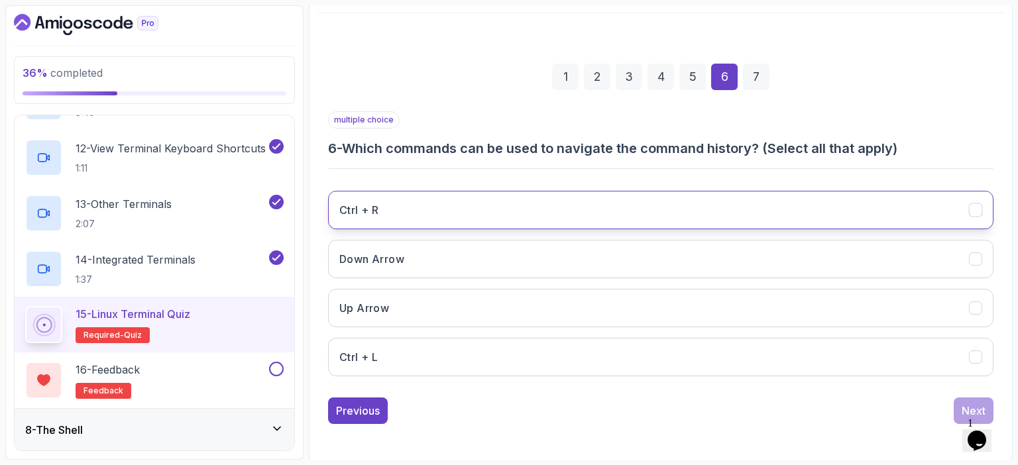
click at [547, 209] on button "Ctrl + R" at bounding box center [660, 210] width 665 height 38
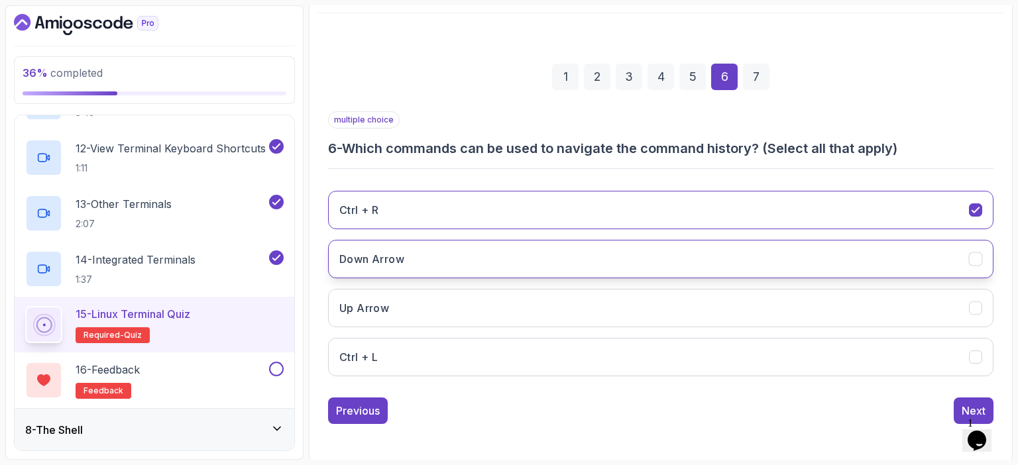
click at [501, 257] on button "Down Arrow" at bounding box center [660, 259] width 665 height 38
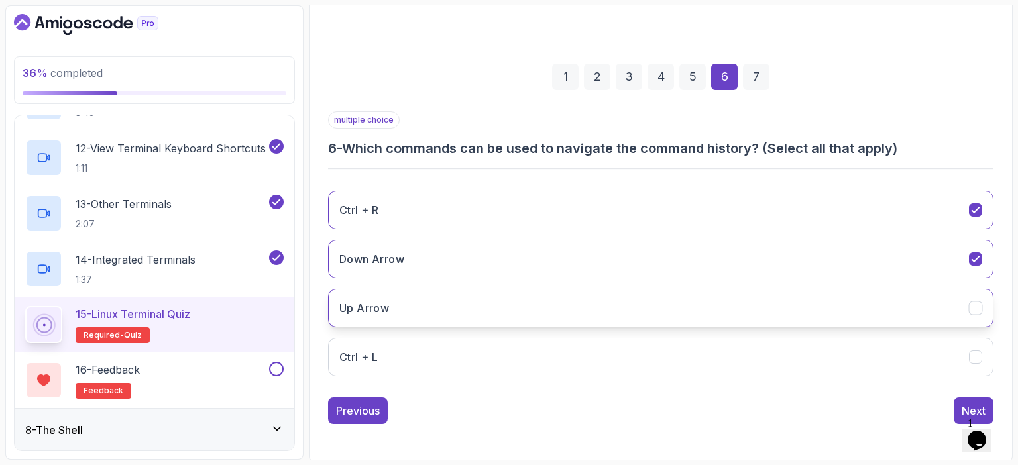
click at [501, 311] on button "Up Arrow" at bounding box center [660, 308] width 665 height 38
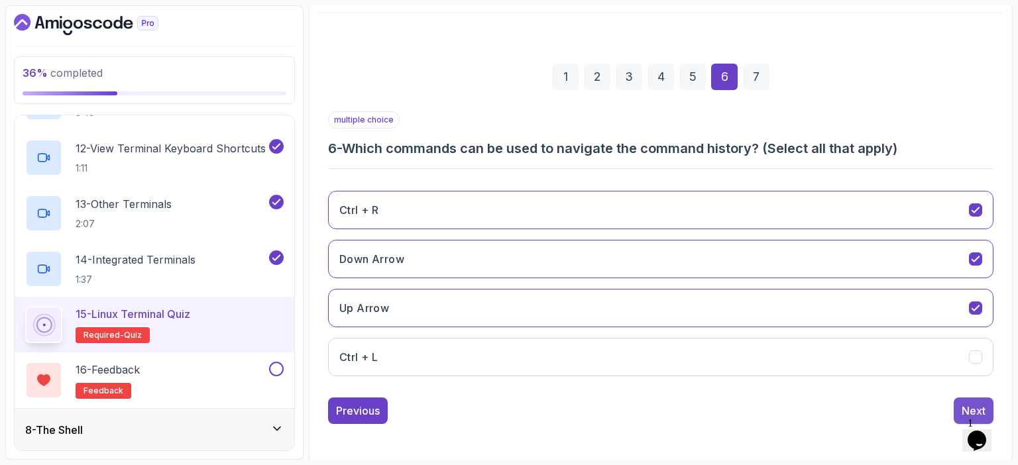
click at [960, 401] on button "Next" at bounding box center [973, 410] width 40 height 26
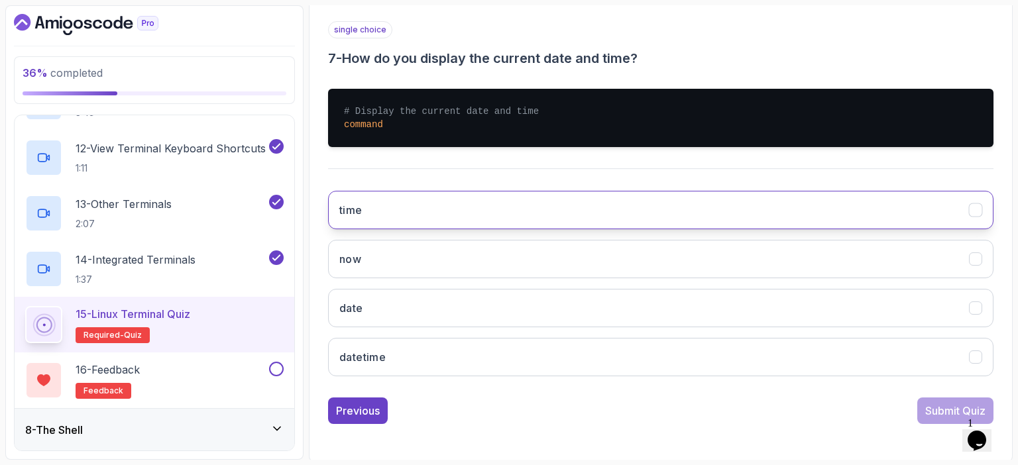
scroll to position [236, 0]
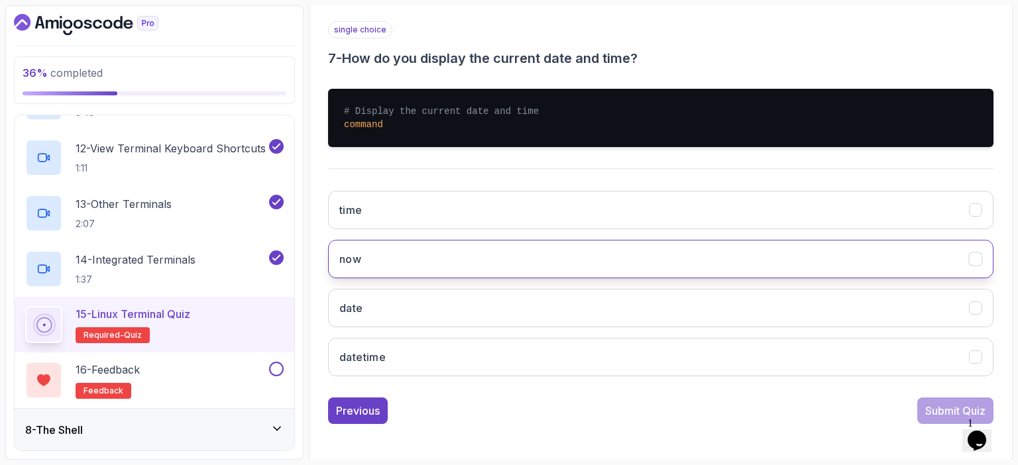
click at [661, 257] on button "now" at bounding box center [660, 259] width 665 height 38
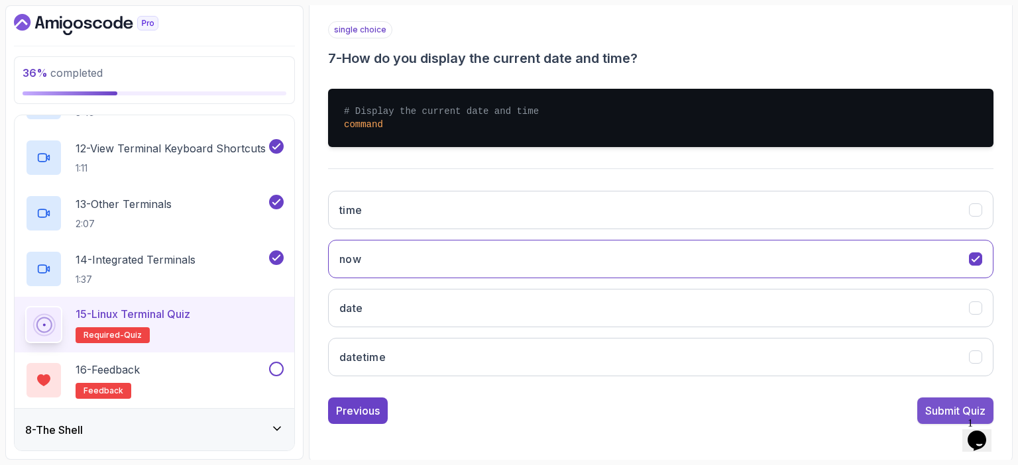
click at [927, 413] on div "Submit Quiz" at bounding box center [955, 411] width 60 height 16
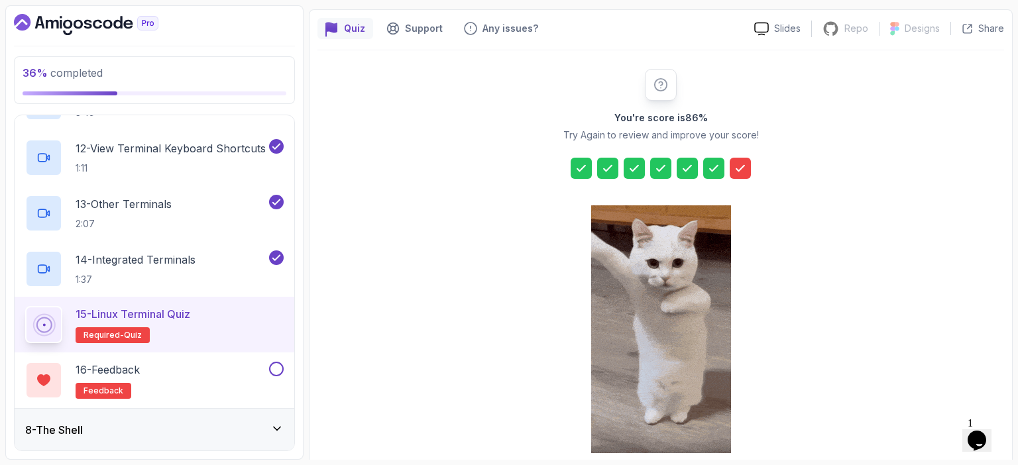
scroll to position [170, 0]
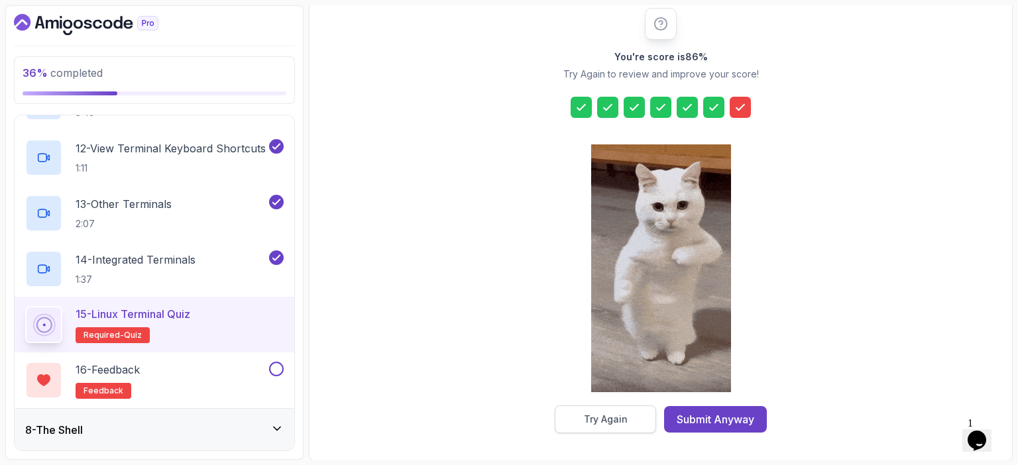
click at [598, 417] on div "Try Again" at bounding box center [606, 419] width 44 height 13
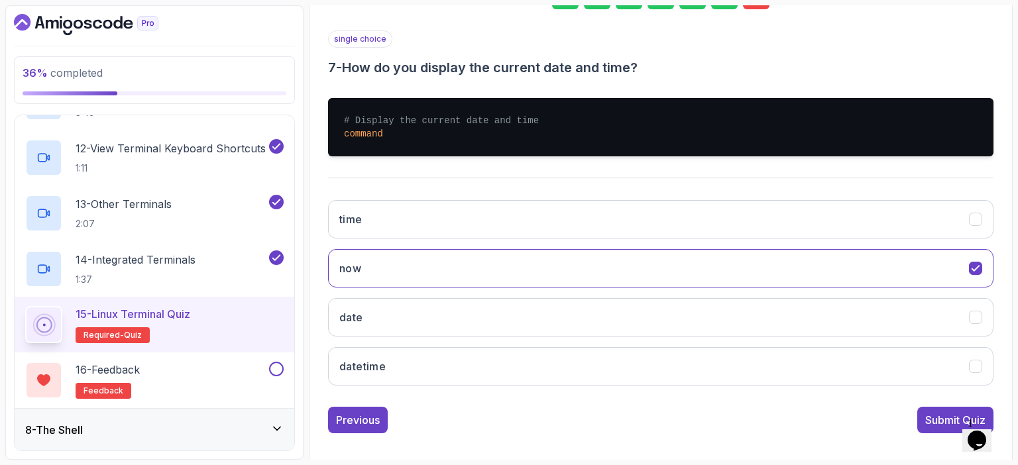
scroll to position [225, 0]
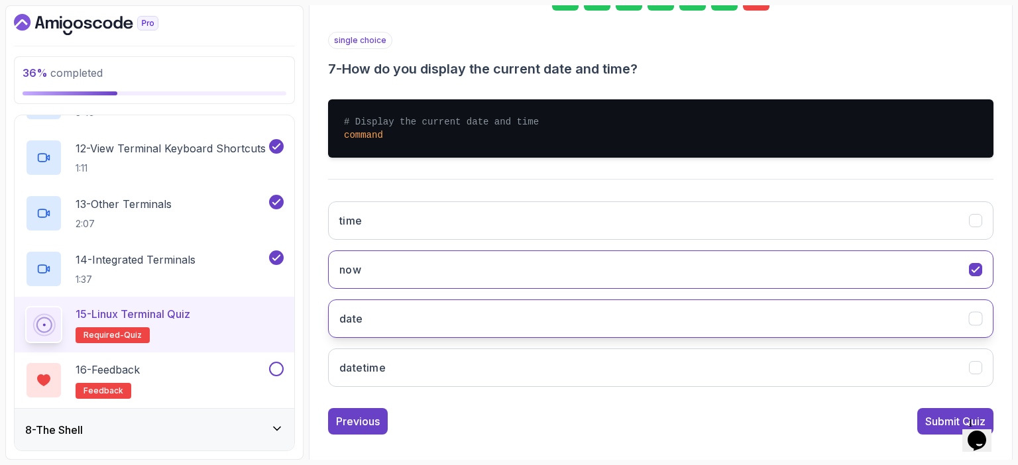
click at [939, 316] on button "date" at bounding box center [660, 318] width 665 height 38
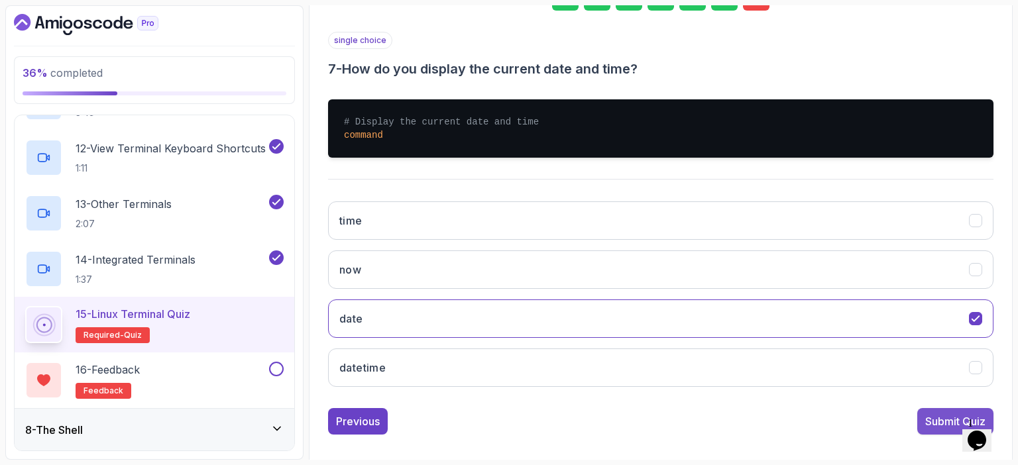
click at [938, 417] on div "Submit Quiz" at bounding box center [955, 421] width 60 height 16
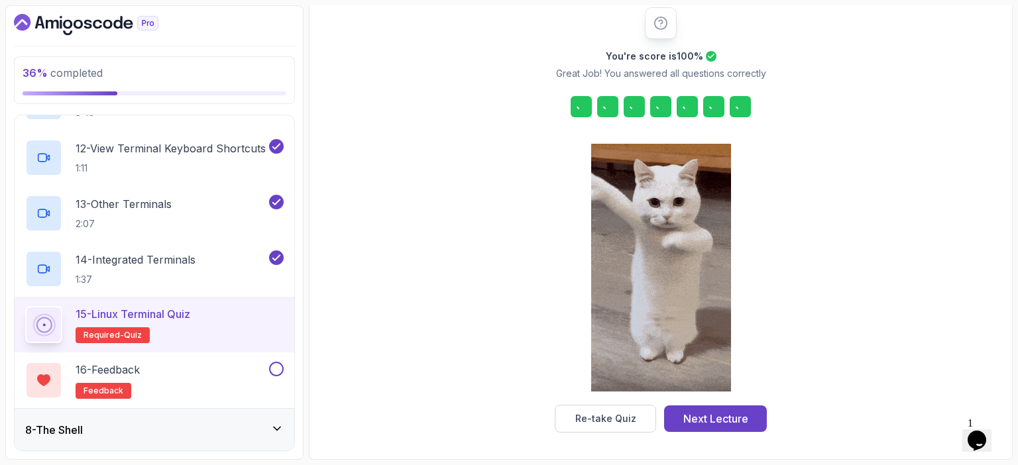
scroll to position [170, 0]
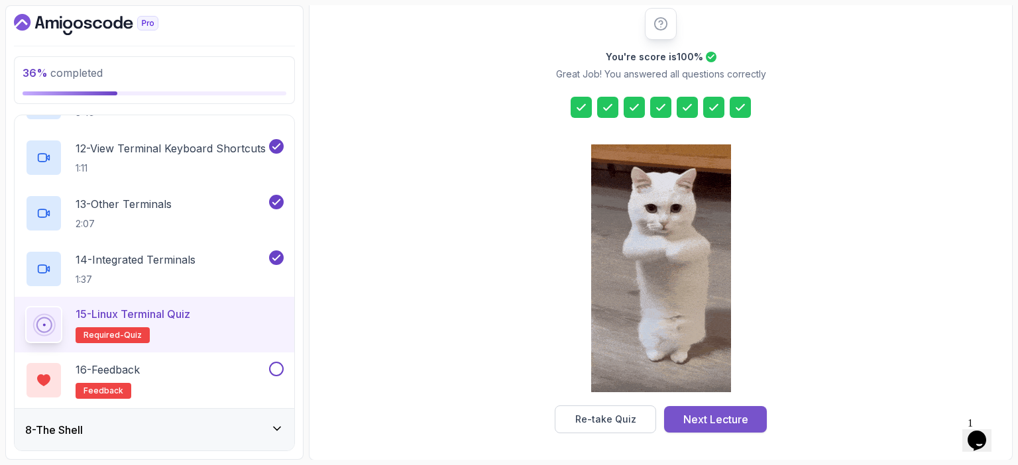
click at [718, 420] on div "Next Lecture" at bounding box center [715, 419] width 65 height 16
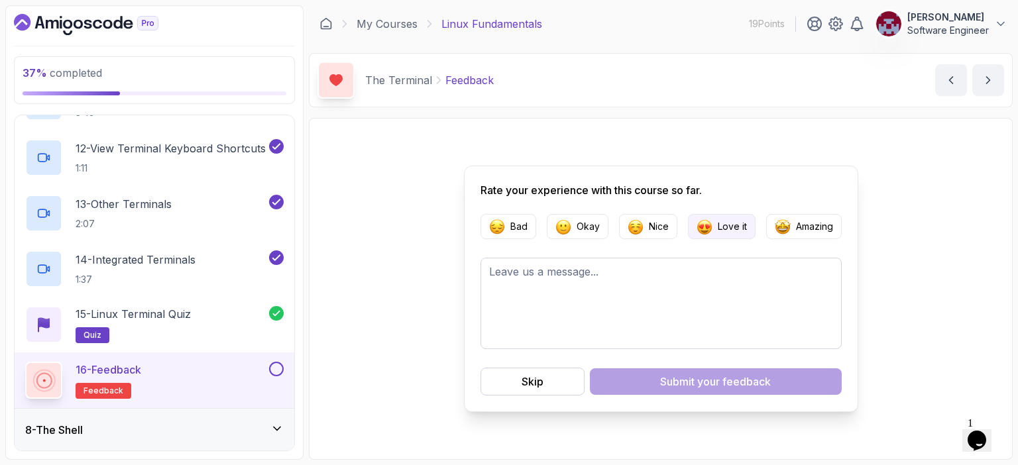
click at [700, 225] on img "button" at bounding box center [704, 227] width 16 height 16
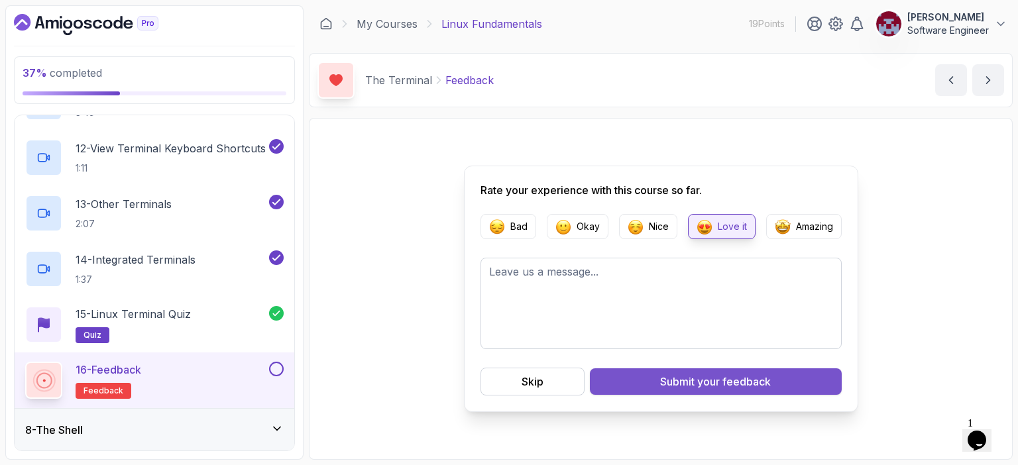
click at [686, 380] on div "Submit your feedback" at bounding box center [715, 382] width 111 height 16
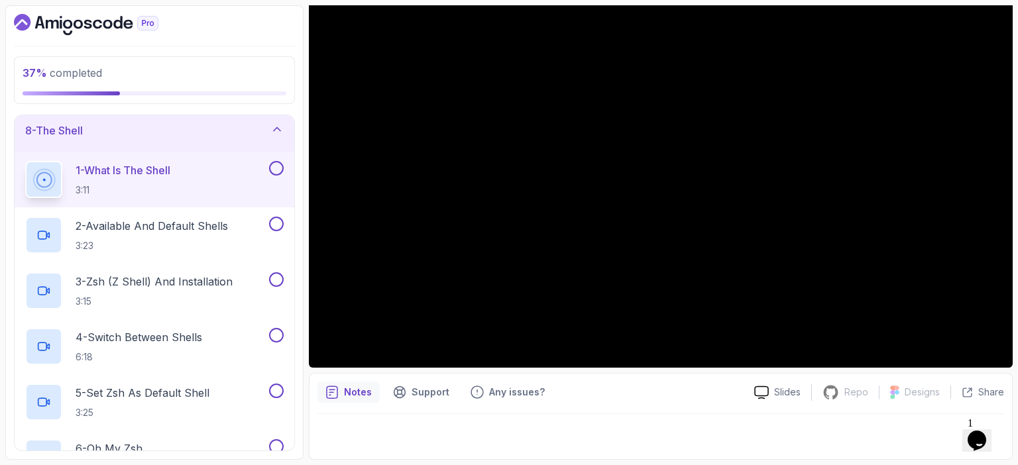
scroll to position [144, 0]
